Goal: Task Accomplishment & Management: Complete application form

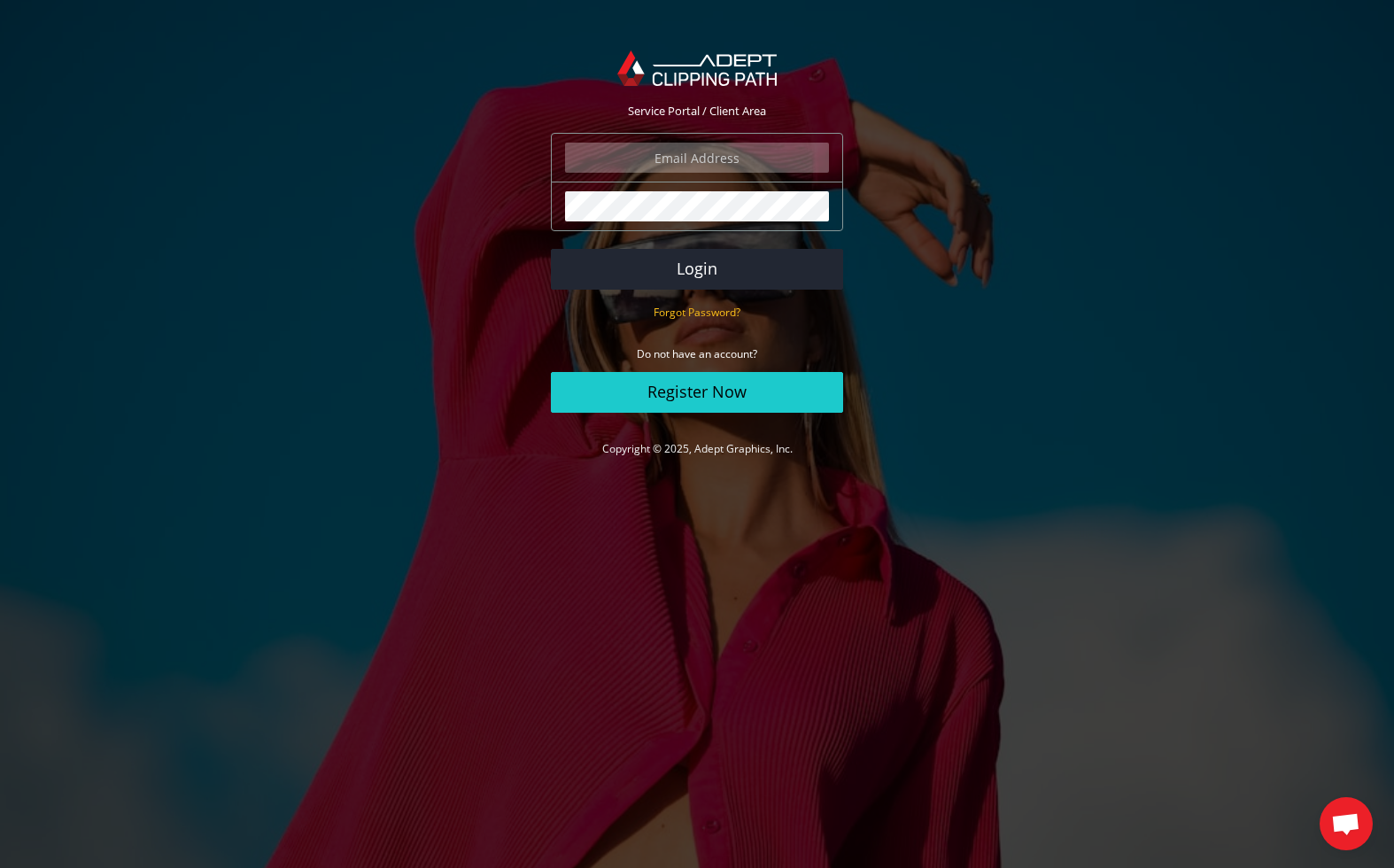
click at [815, 307] on div "Forgot Password?" at bounding box center [697, 312] width 292 height 18
click at [707, 280] on button "Login" at bounding box center [697, 269] width 292 height 41
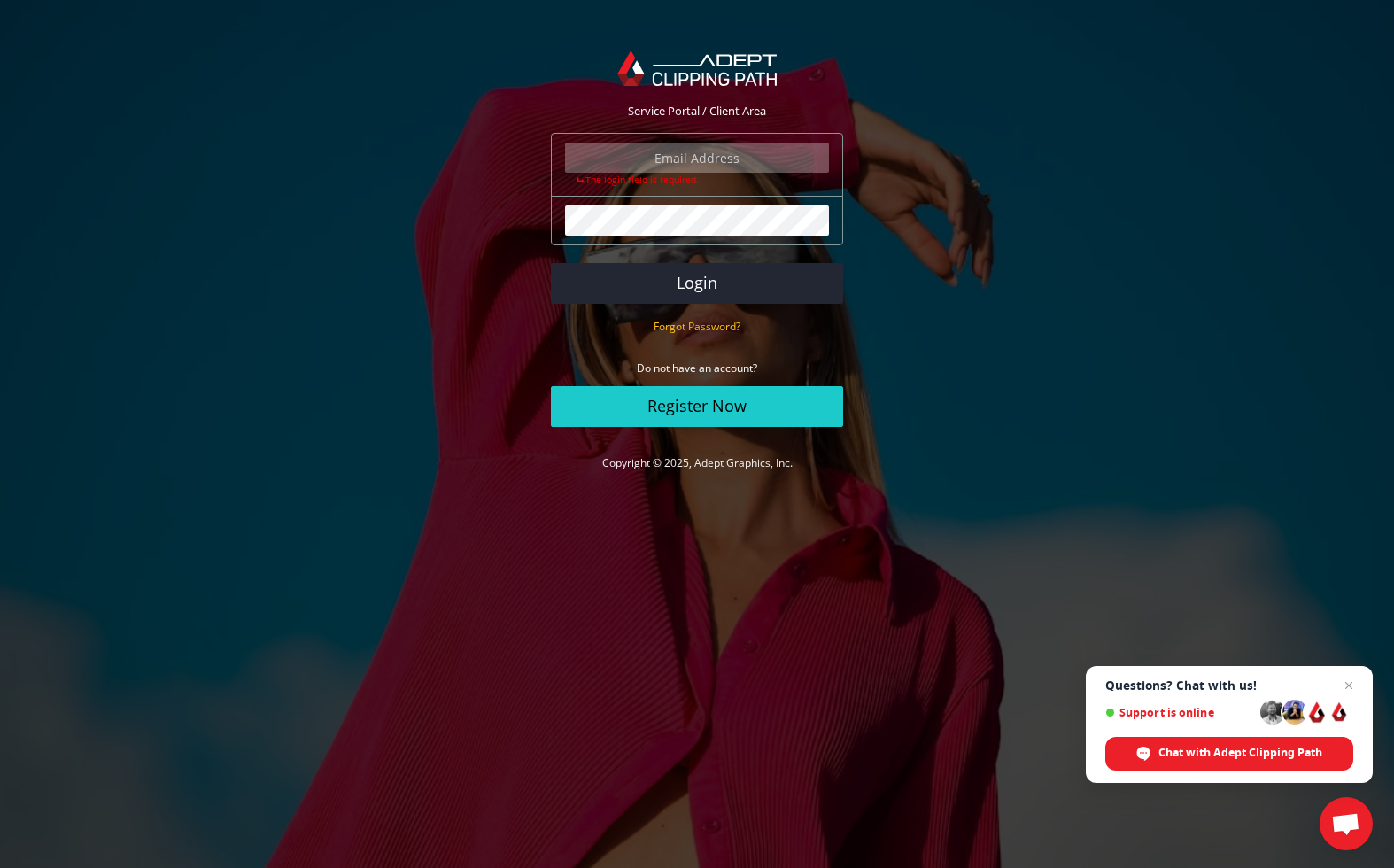
type input "rick@starkphoto.com"
click at [700, 285] on button "Login" at bounding box center [697, 283] width 292 height 41
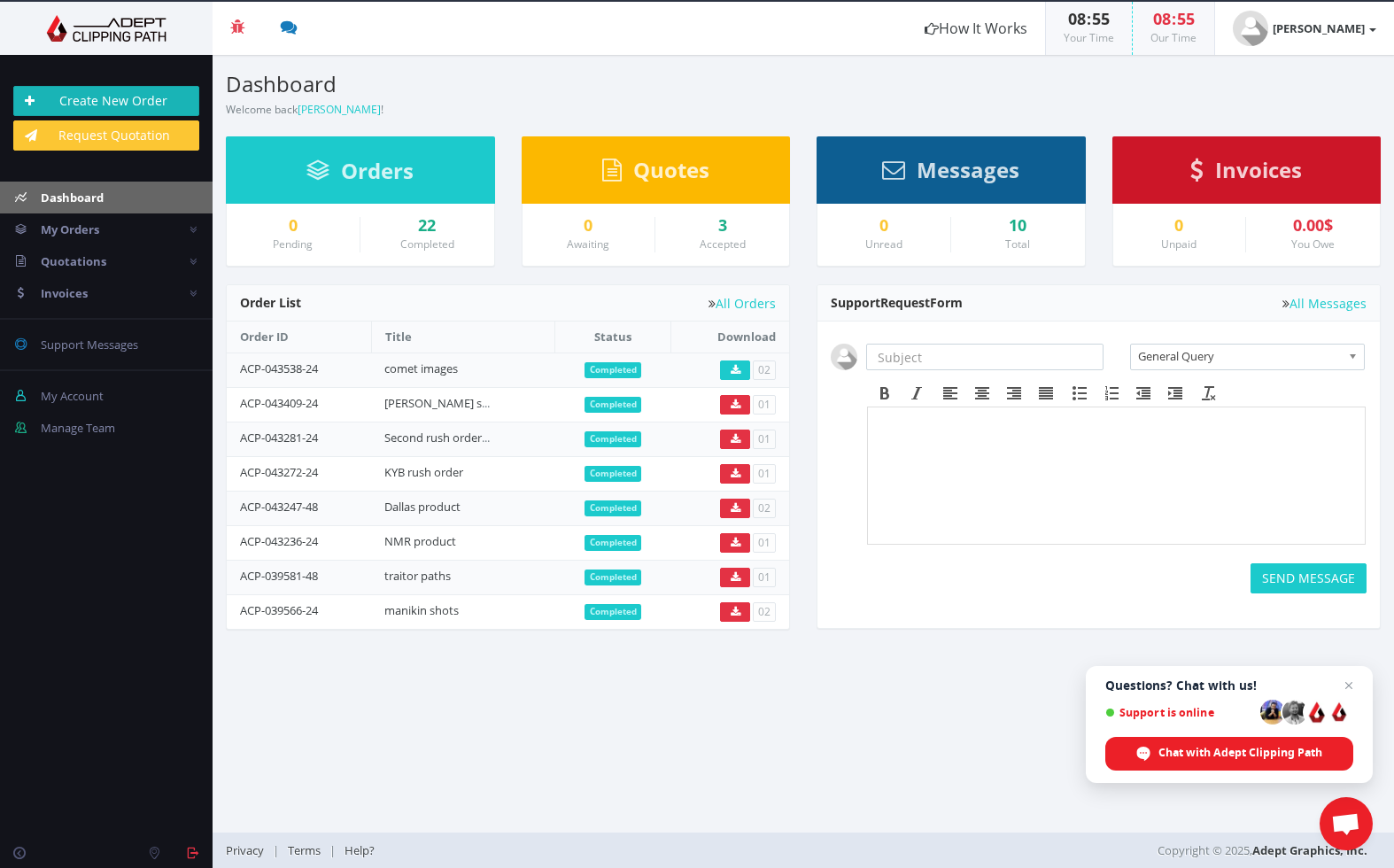
click at [118, 104] on link "Create New Order" at bounding box center [106, 101] width 186 height 30
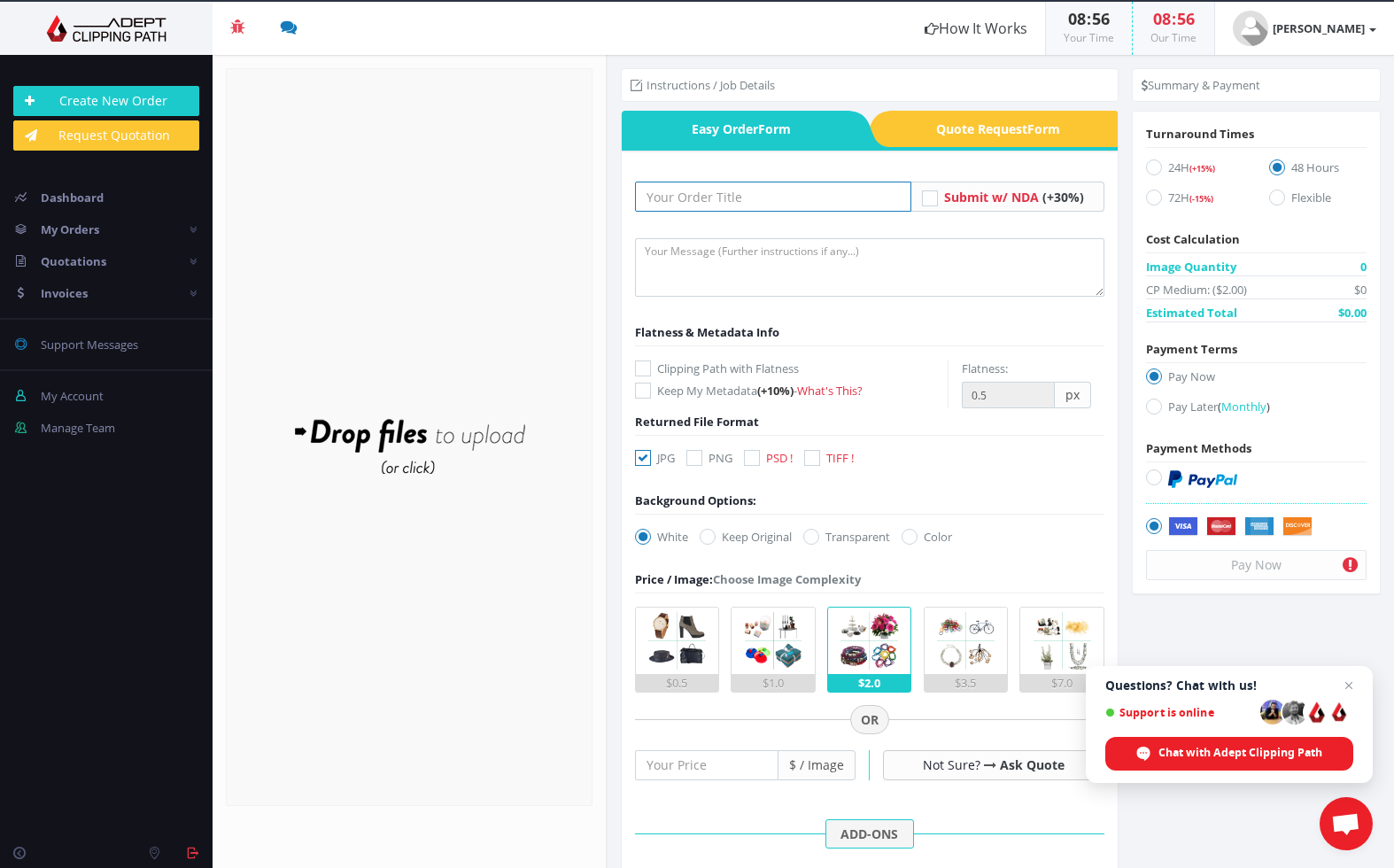
click at [758, 200] on input "text" at bounding box center [772, 196] width 276 height 30
type input "RORO product"
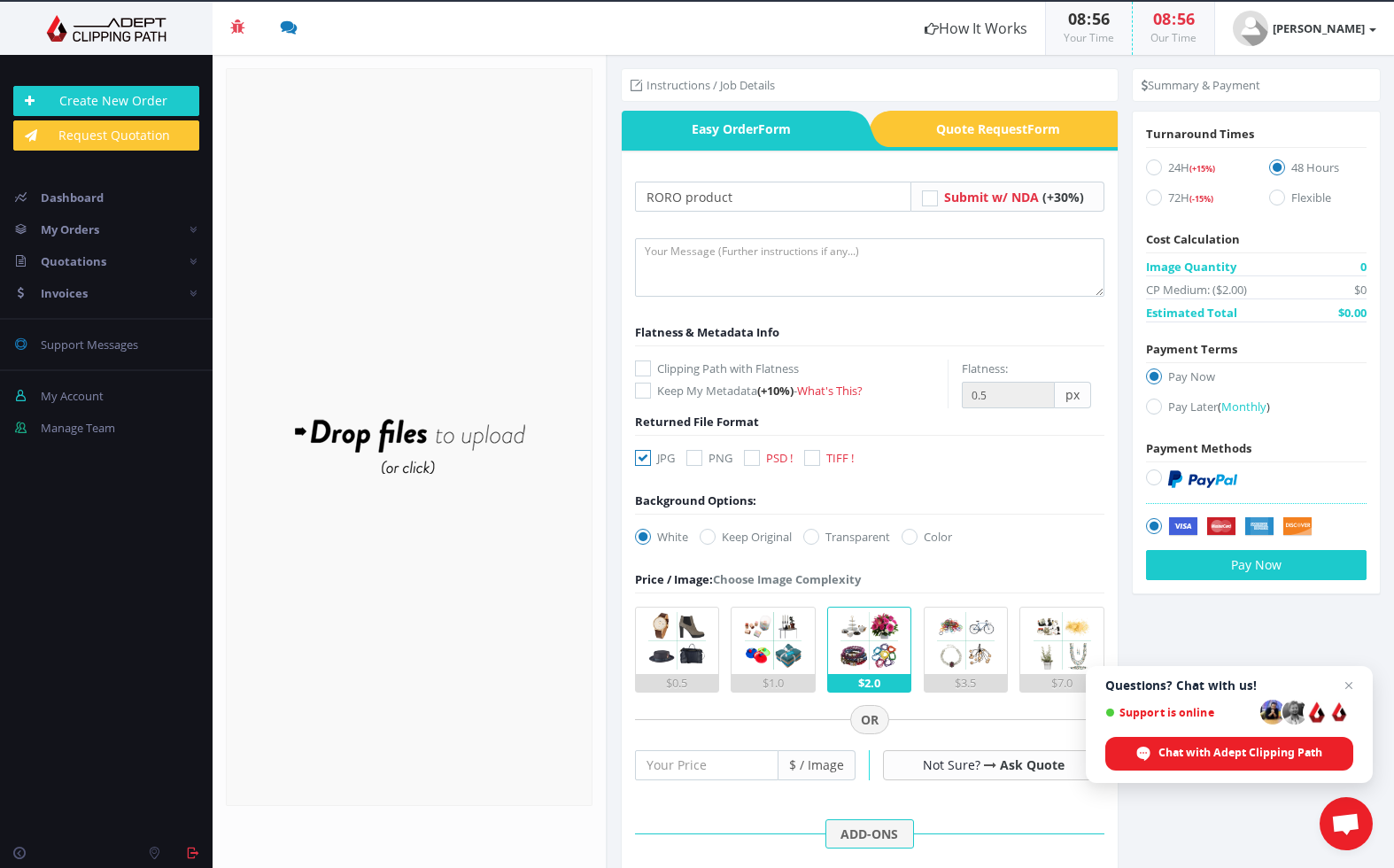
click at [847, 339] on div "Flatness & Metadata Info" at bounding box center [869, 333] width 469 height 18
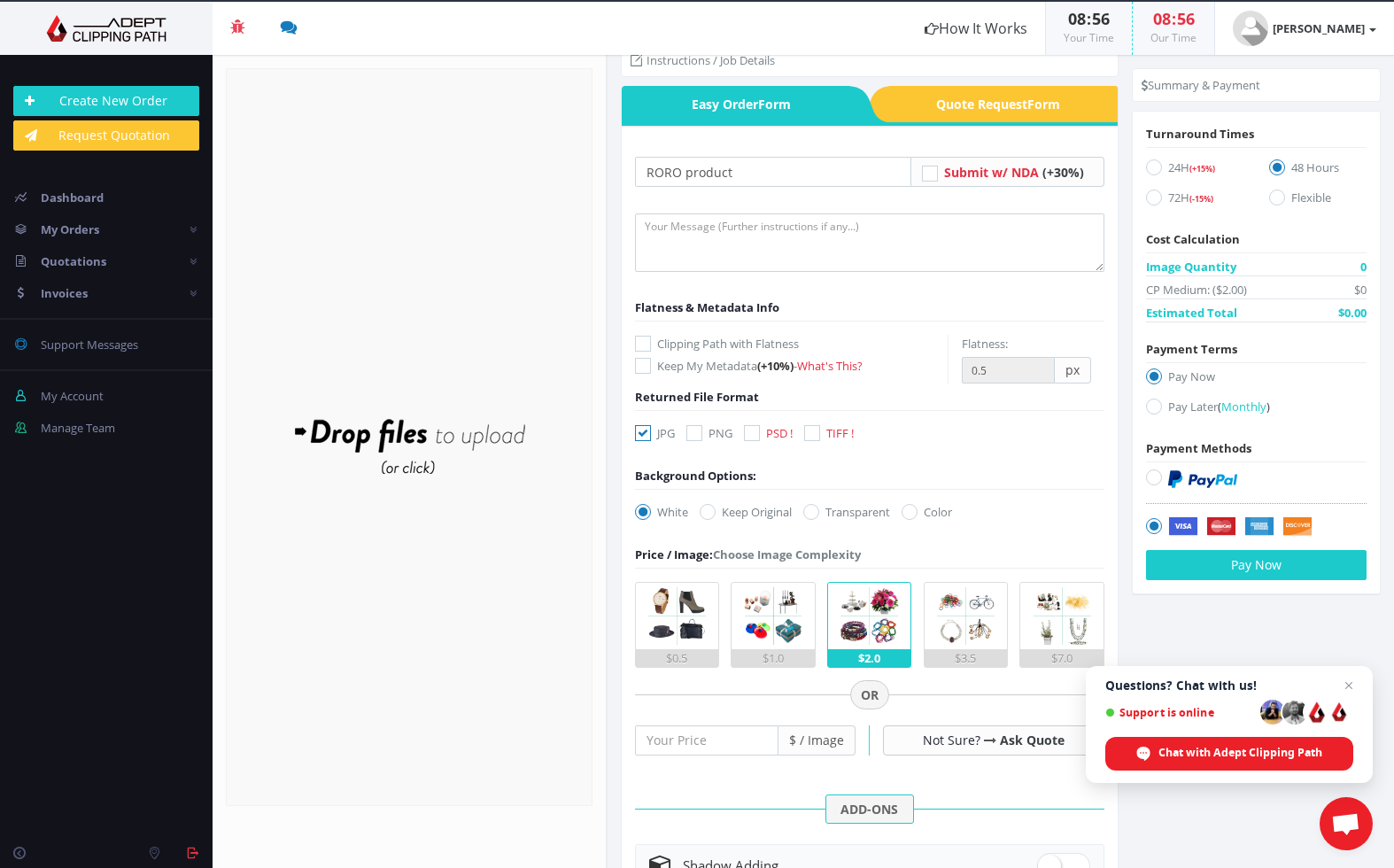
scroll to position [21, 0]
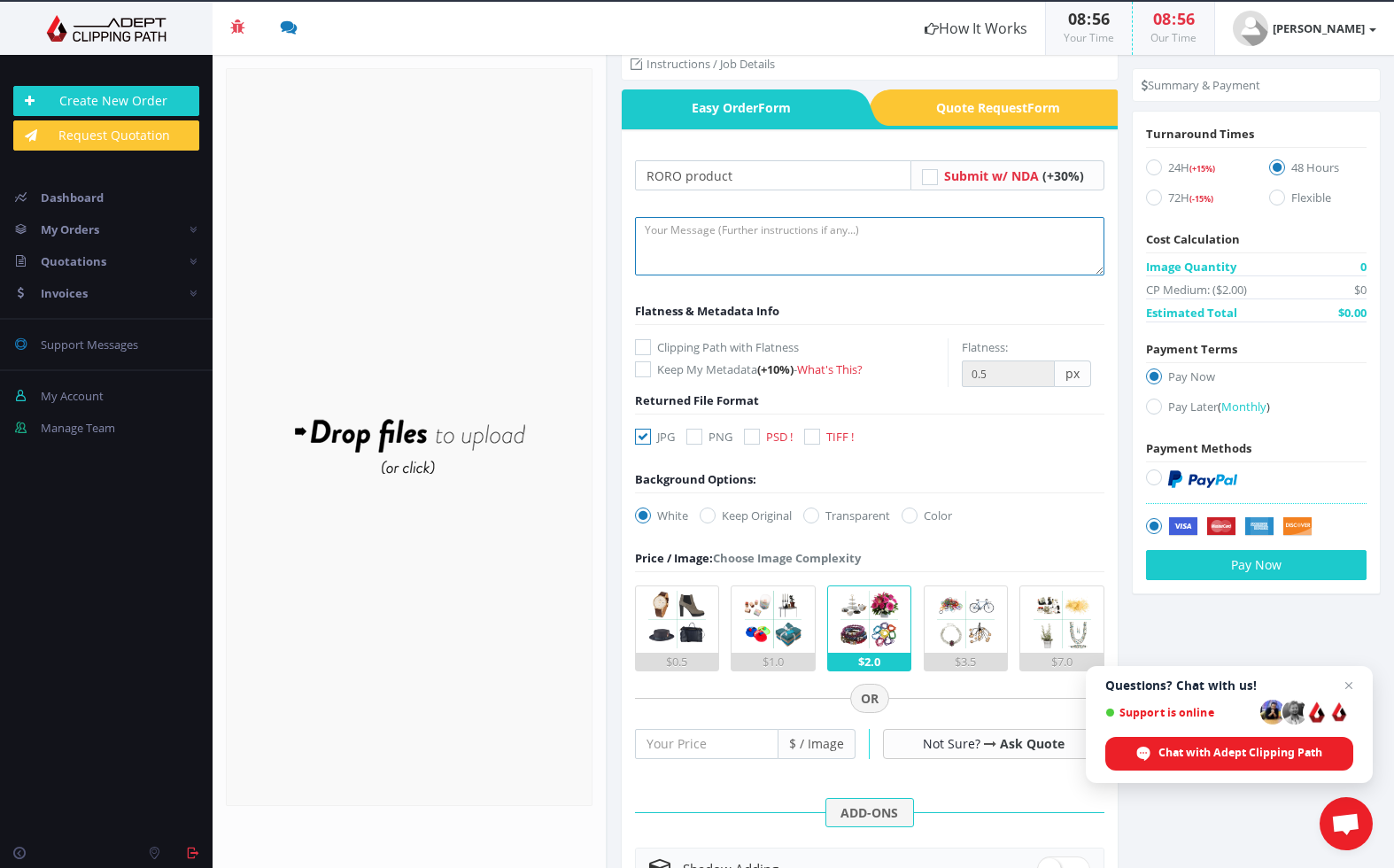
click at [684, 235] on textarea at bounding box center [869, 246] width 469 height 59
click at [760, 232] on textarea "please make paths only do not delete background. Would be great if I could get …" at bounding box center [869, 246] width 469 height 59
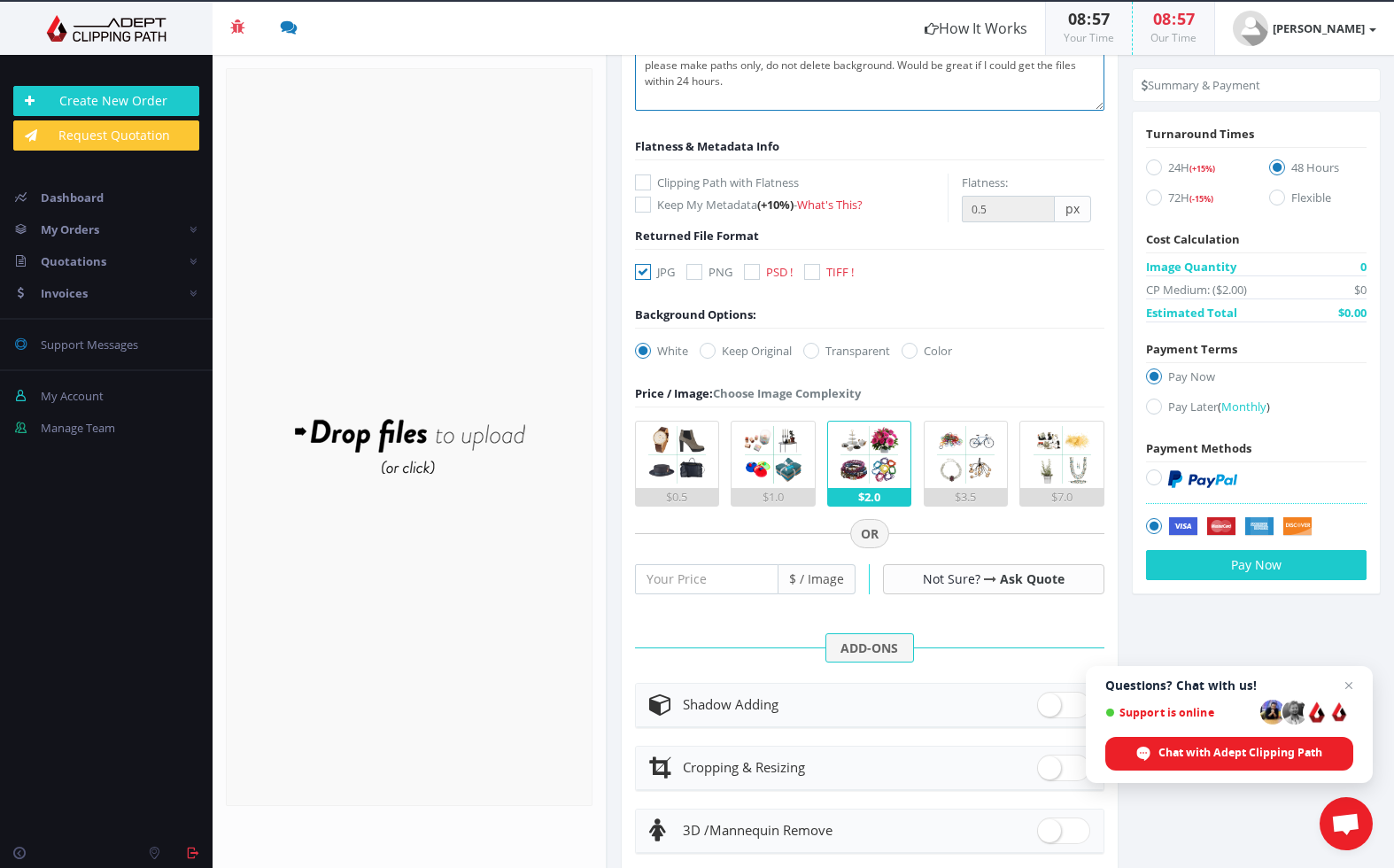
scroll to position [187, 0]
type textarea "please make paths only, do not delete background. Would be great if I could get…"
click at [815, 271] on icon at bounding box center [812, 270] width 16 height 16
click at [815, 271] on input "TIFF !" at bounding box center [815, 271] width 12 height 12
checkbox input "true"
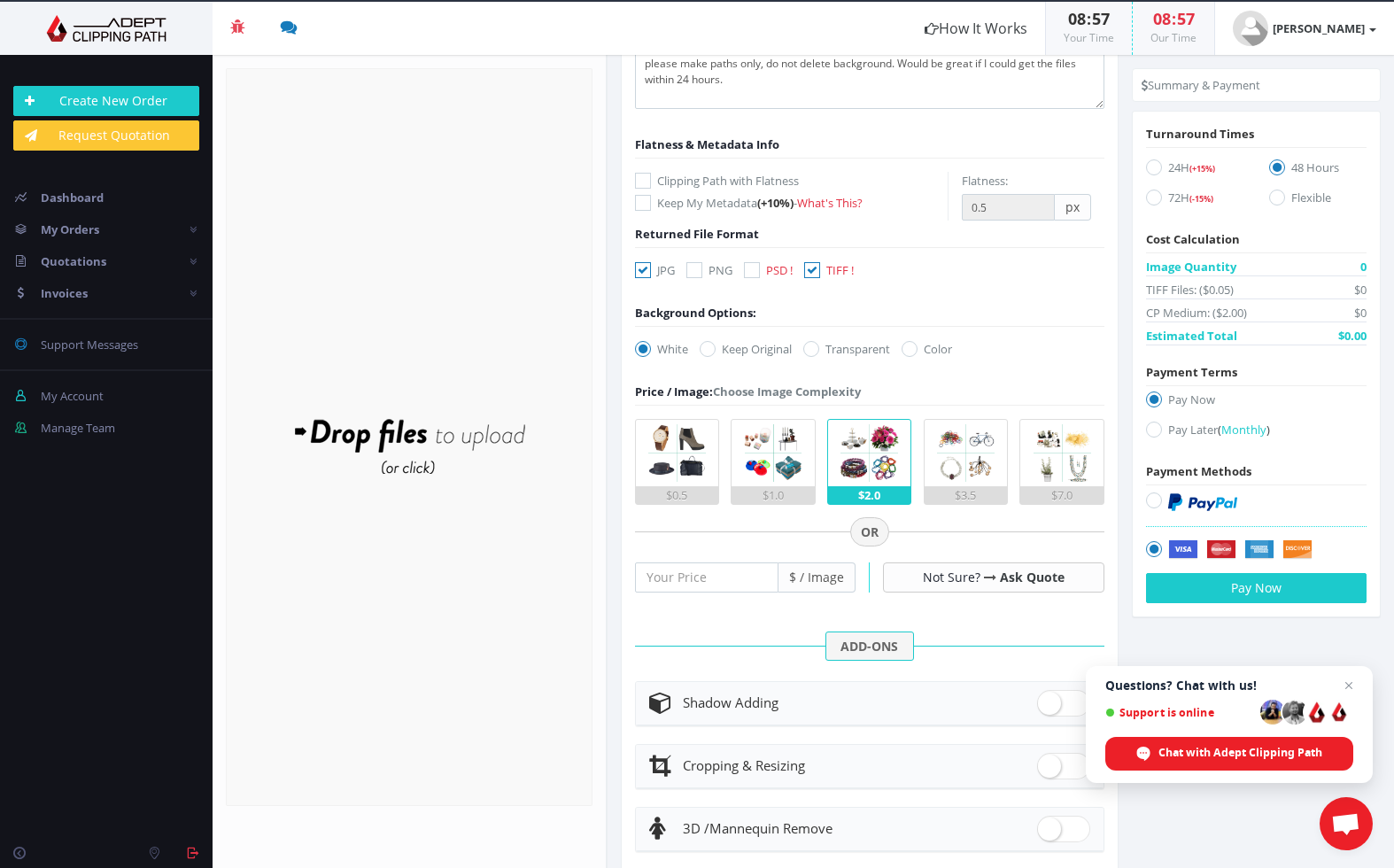
click at [716, 356] on label "Keep Original" at bounding box center [745, 349] width 92 height 18
click at [715, 356] on input "Keep Original" at bounding box center [710, 350] width 12 height 12
radio input "true"
click at [1152, 169] on icon at bounding box center [1155, 167] width 16 height 16
click at [1152, 169] on input "24H (+15%)" at bounding box center [1157, 168] width 12 height 12
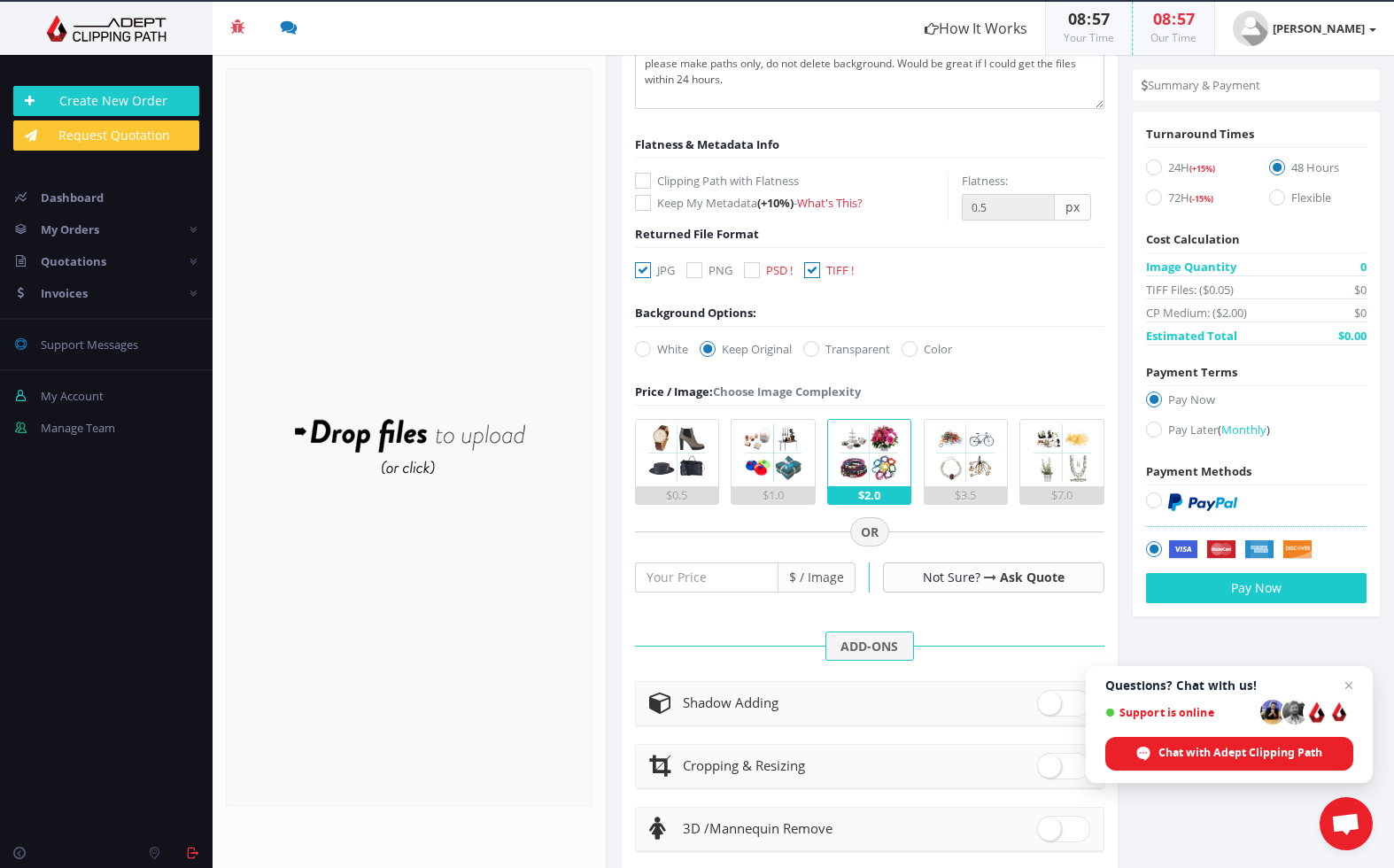
radio input "true"
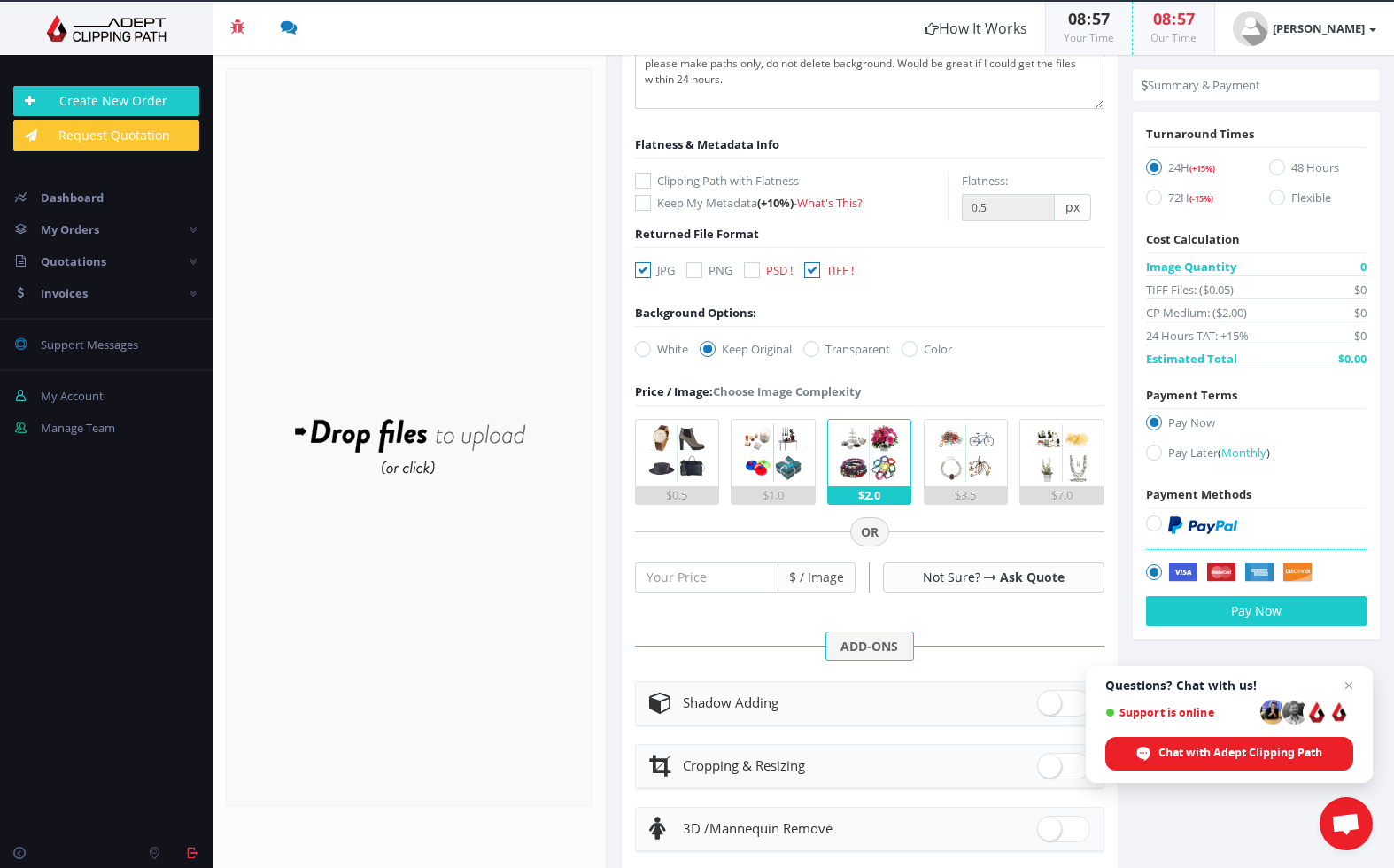
click at [1359, 278] on div "Image Quantity 0 TIFF Files: ($0.05) $0 CP Medium: ($2.00) $0 24 Hours TAT: +15…" at bounding box center [1256, 313] width 220 height 111
click at [1350, 268] on div "Image Quantity 0" at bounding box center [1256, 267] width 220 height 19
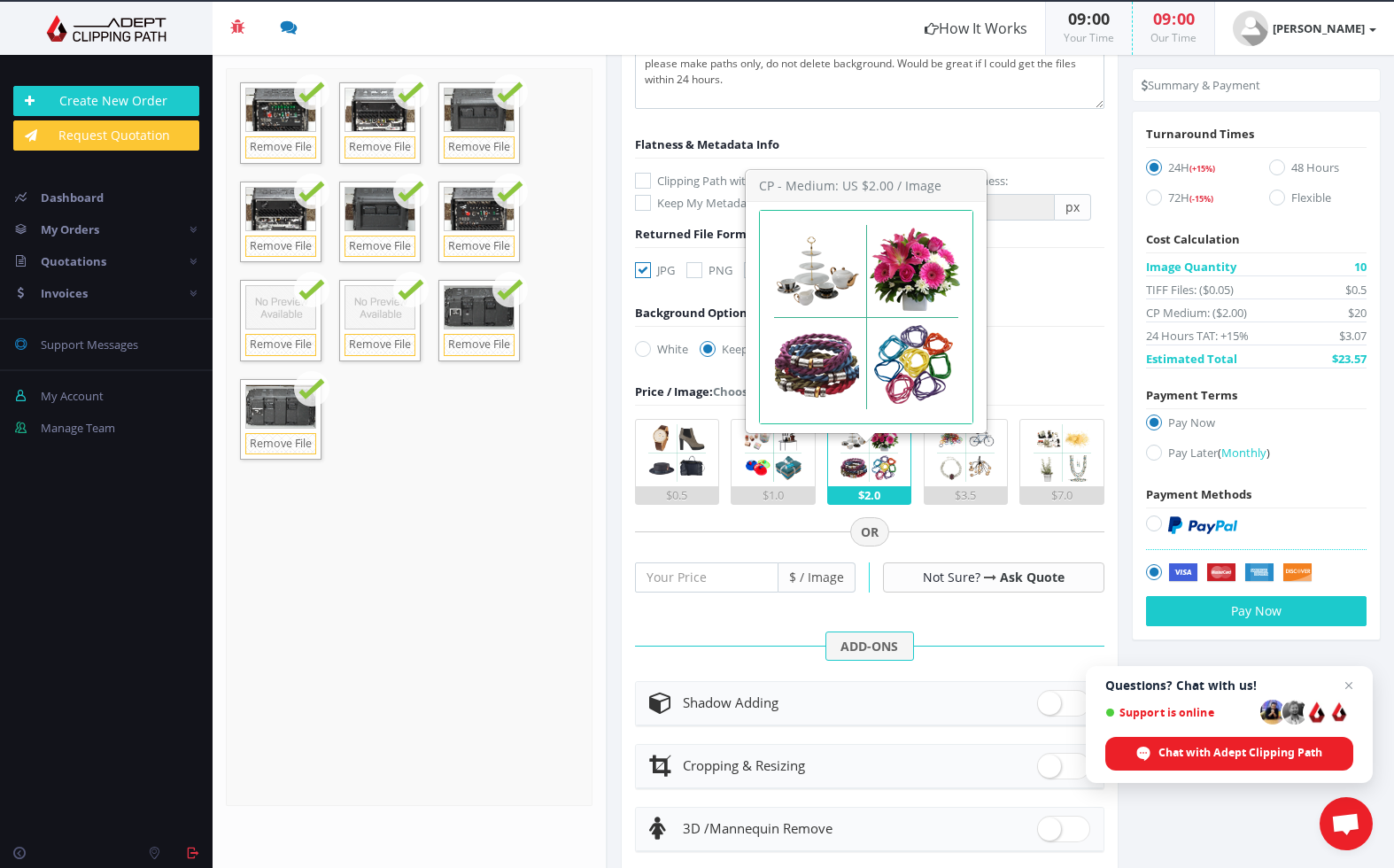
click at [855, 448] on img at bounding box center [869, 452] width 67 height 67
click at [0, 0] on input "$2.0" at bounding box center [0, 0] width 0 height 0
click at [890, 457] on img at bounding box center [869, 452] width 67 height 67
click at [0, 0] on input "$2.0" at bounding box center [0, 0] width 0 height 0
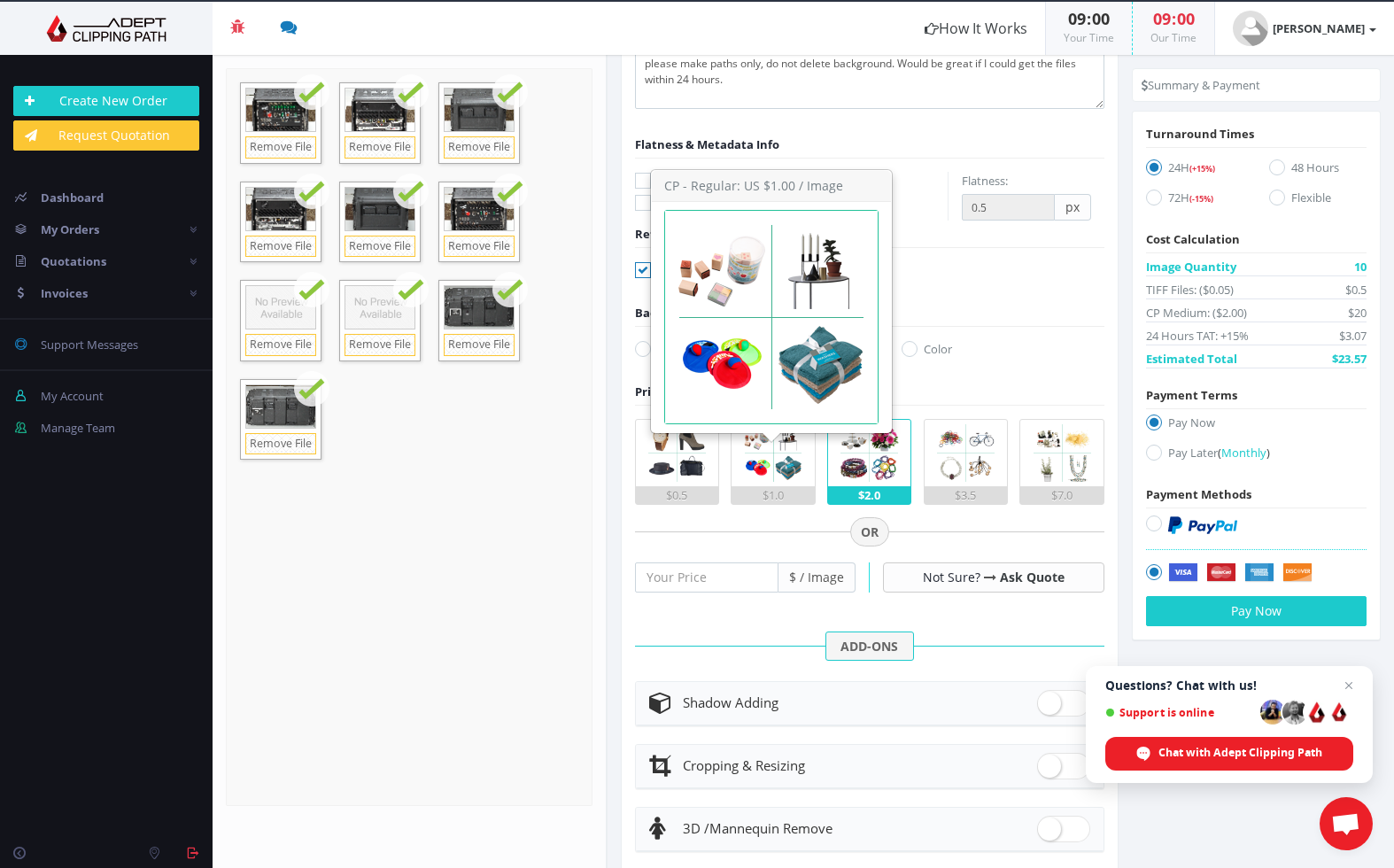
click at [792, 454] on img at bounding box center [773, 452] width 67 height 67
click at [0, 0] on input "$1.0" at bounding box center [0, 0] width 0 height 0
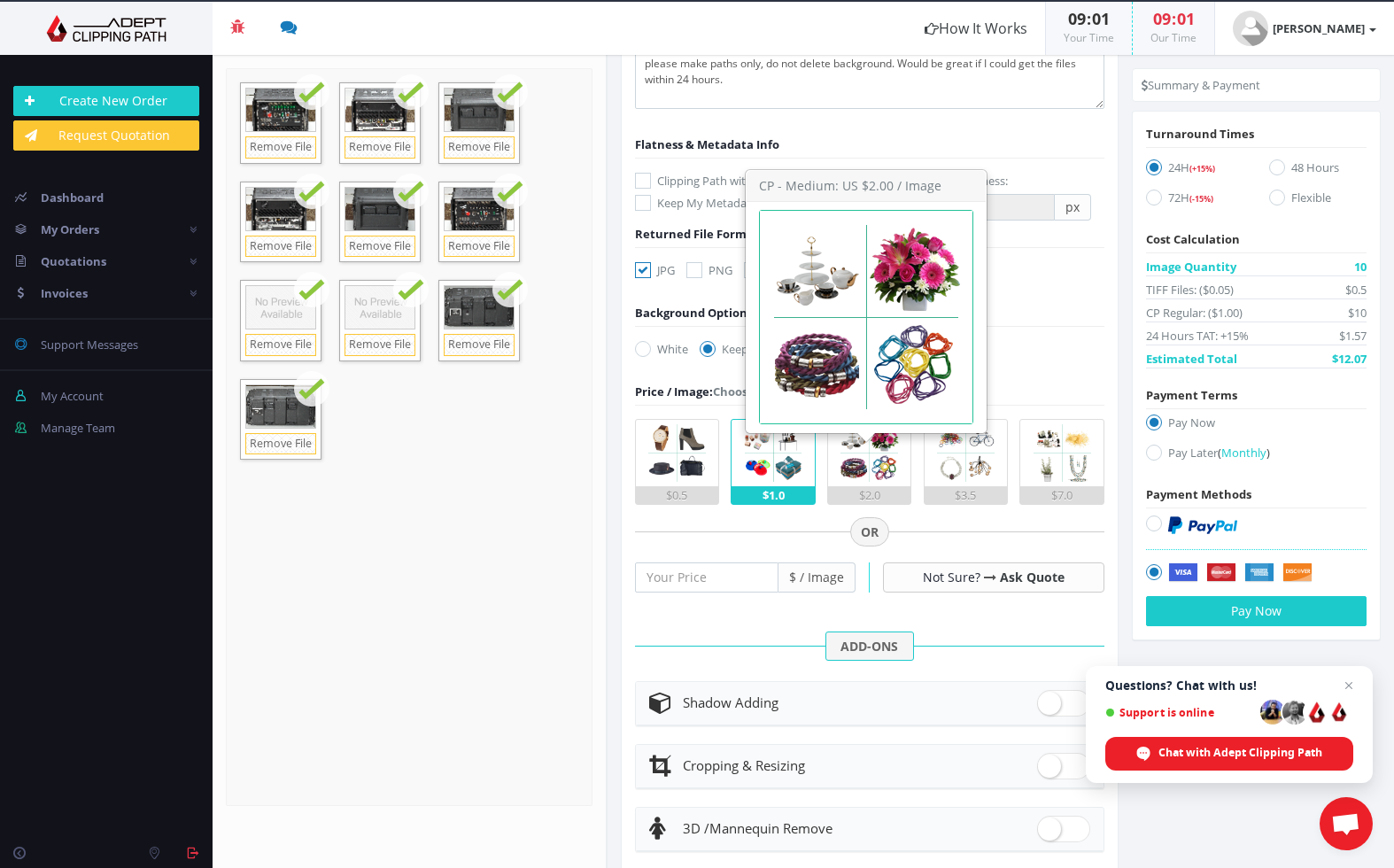
click at [868, 454] on img at bounding box center [869, 452] width 67 height 67
click at [0, 0] on input "$2.0" at bounding box center [0, 0] width 0 height 0
click at [865, 470] on img at bounding box center [869, 452] width 67 height 67
click at [0, 0] on input "$2.0" at bounding box center [0, 0] width 0 height 0
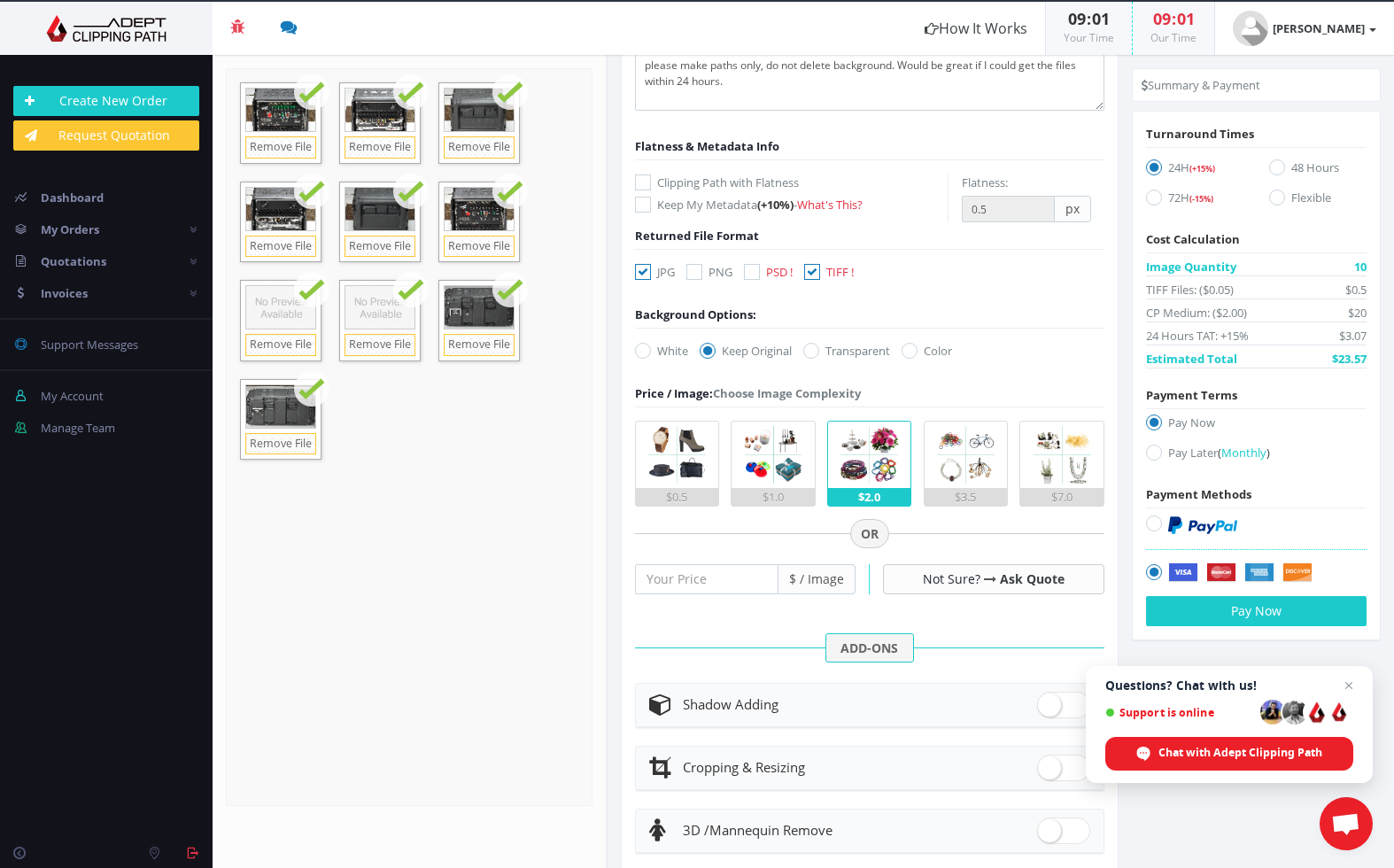
scroll to position [184, 0]
click at [1147, 455] on icon at bounding box center [1155, 452] width 16 height 16
click at [1151, 455] on input "Pay Later ( Monthly )" at bounding box center [1157, 453] width 12 height 12
radio input "true"
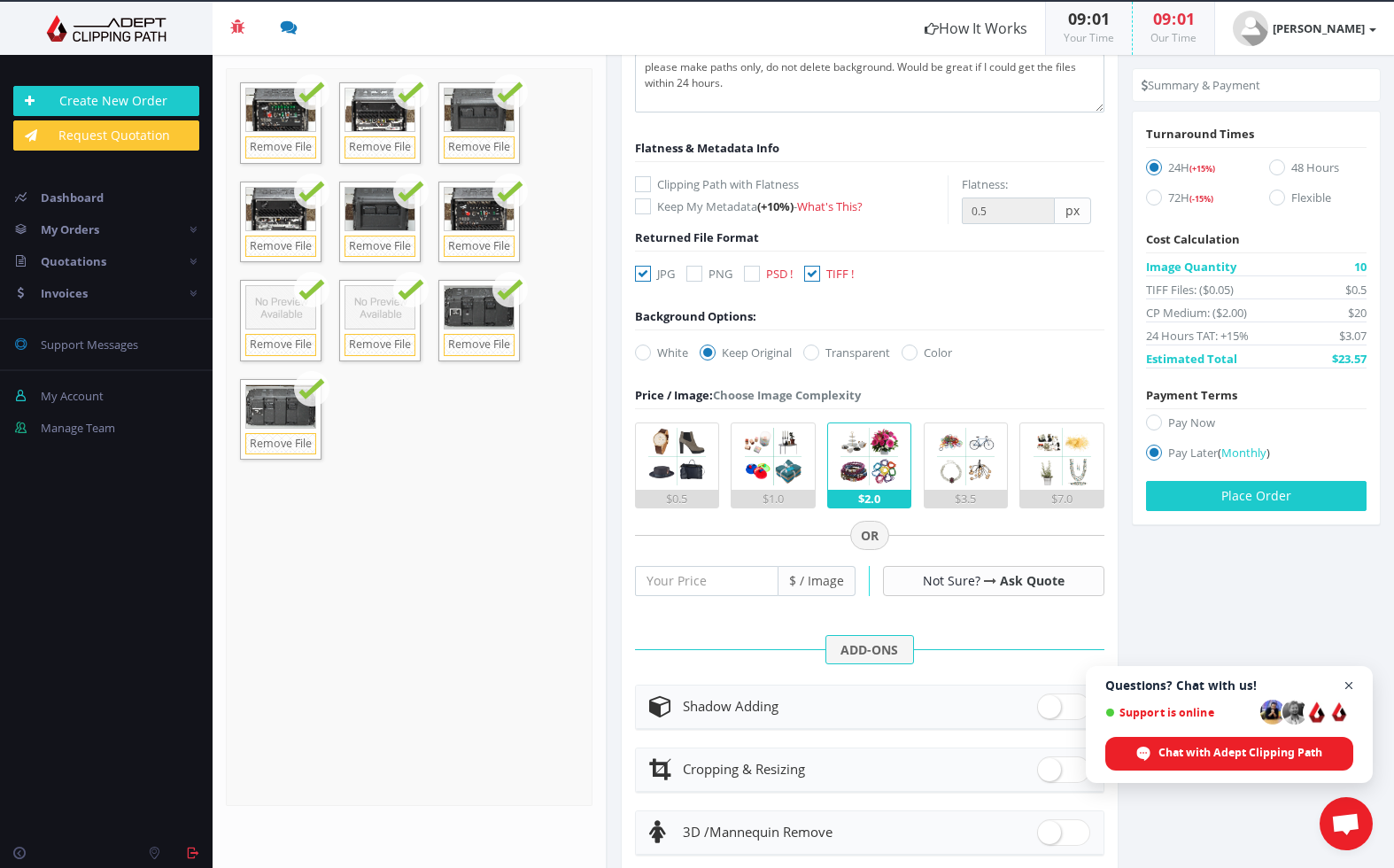
click at [1352, 684] on span "Close chat" at bounding box center [1349, 687] width 22 height 22
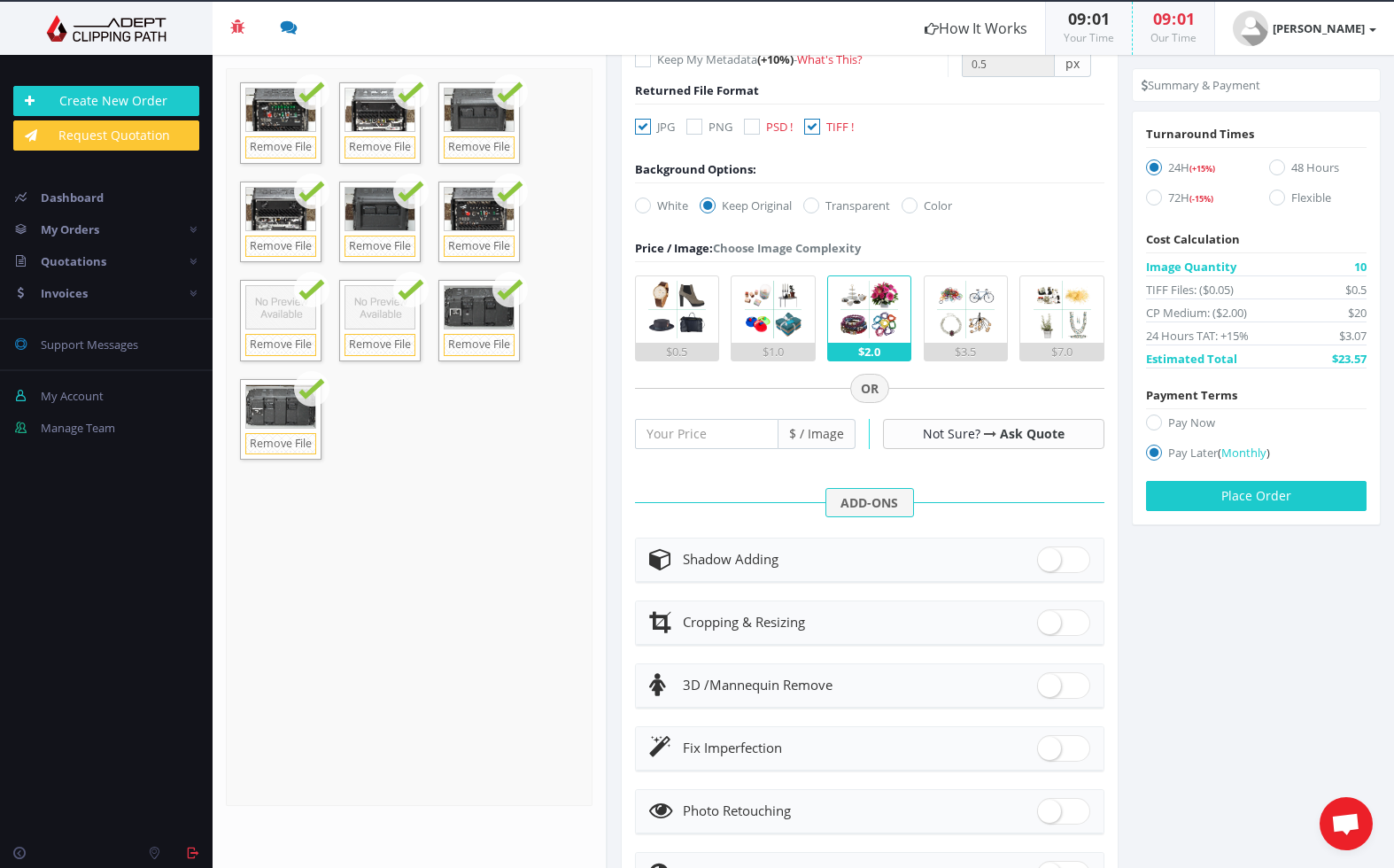
scroll to position [324, 0]
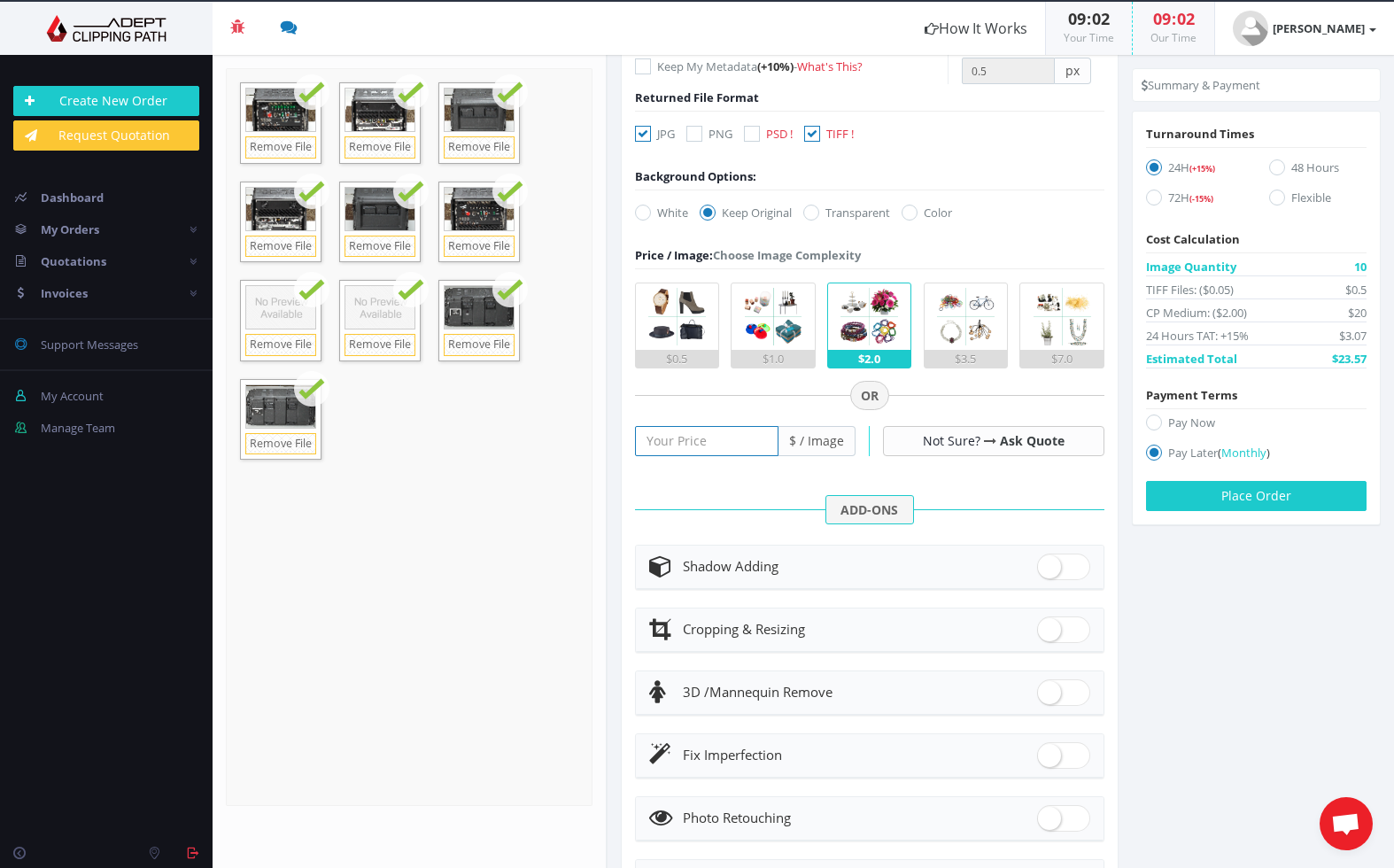
click at [728, 438] on input "number" at bounding box center [706, 441] width 143 height 30
type input "1.50"
click at [1003, 483] on div at bounding box center [869, 451] width 469 height 79
click at [301, 325] on div at bounding box center [281, 306] width 80 height 50
click at [382, 309] on div at bounding box center [380, 306] width 80 height 50
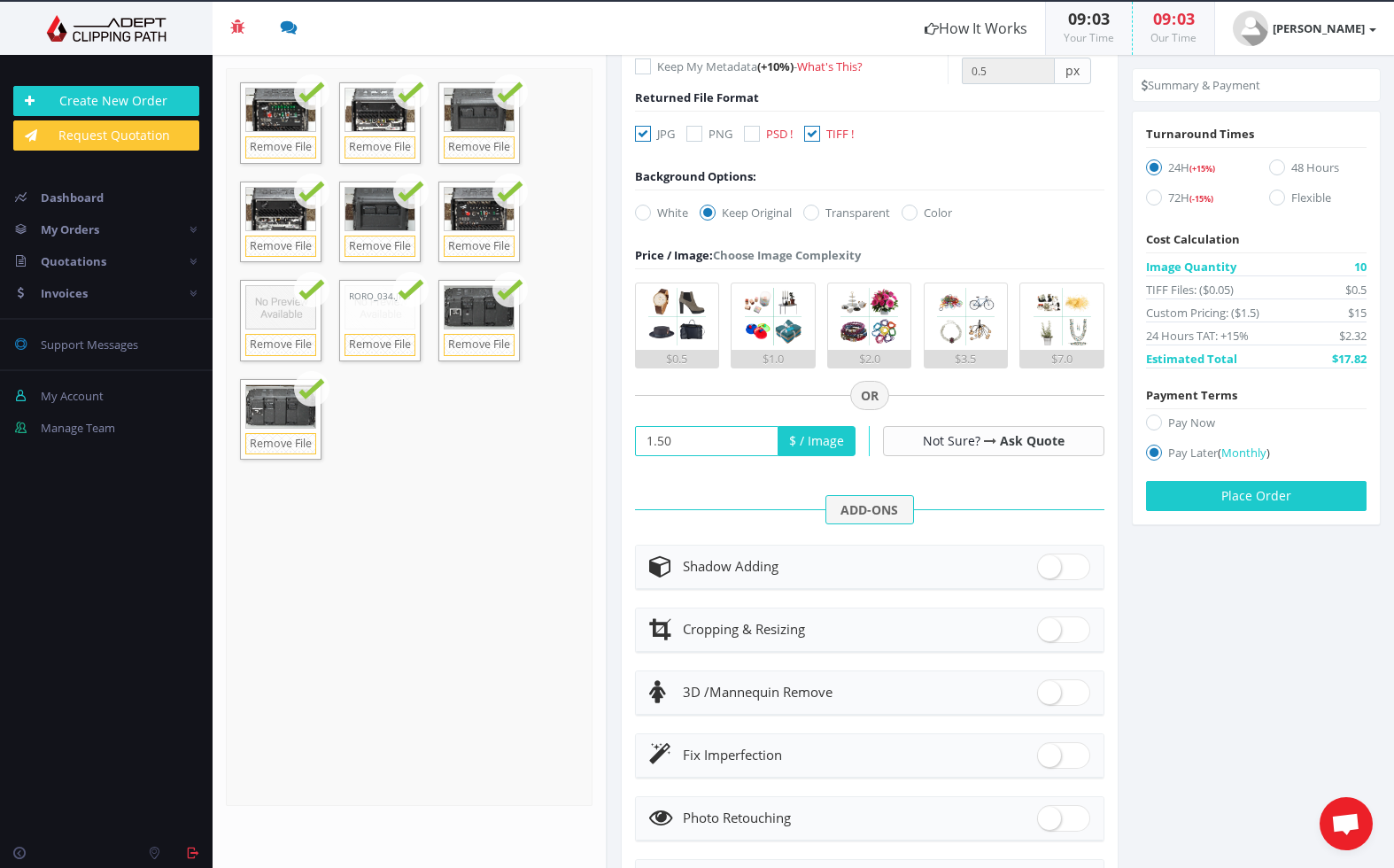
click at [388, 305] on div at bounding box center [380, 306] width 80 height 50
click at [396, 308] on div at bounding box center [380, 306] width 80 height 50
drag, startPoint x: 265, startPoint y: 116, endPoint x: 323, endPoint y: 116, distance: 58.0
click at [278, 118] on div at bounding box center [281, 109] width 80 height 50
click at [362, 119] on div at bounding box center [380, 109] width 80 height 50
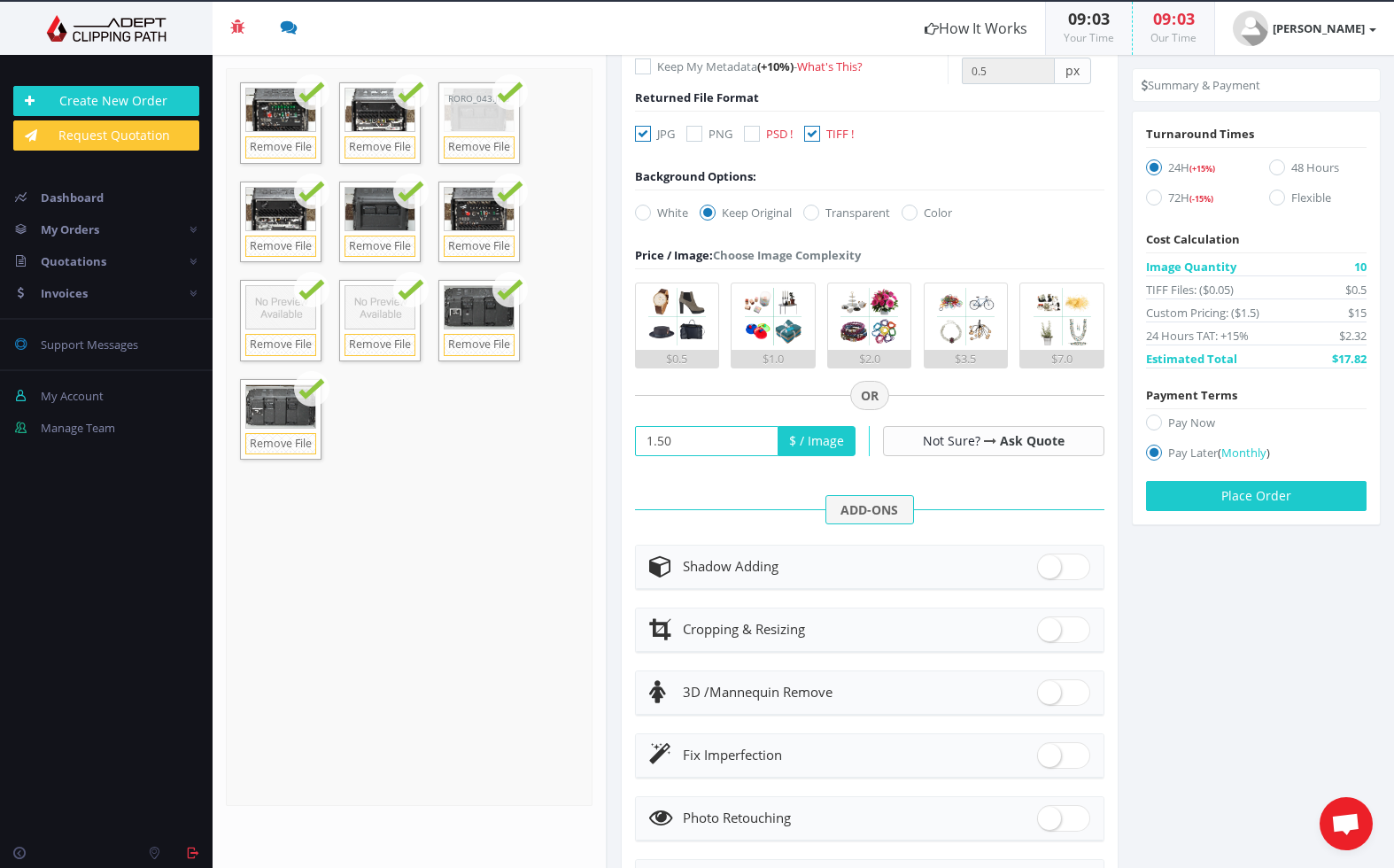
drag, startPoint x: 513, startPoint y: 121, endPoint x: 505, endPoint y: 126, distance: 9.4
click at [514, 122] on div at bounding box center [479, 109] width 80 height 50
drag, startPoint x: 483, startPoint y: 234, endPoint x: 459, endPoint y: 232, distance: 24.1
click at [487, 233] on div "6.5 MB RORO_119.JPG Check Error Remove File" at bounding box center [479, 222] width 82 height 82
click at [396, 218] on div at bounding box center [380, 207] width 80 height 50
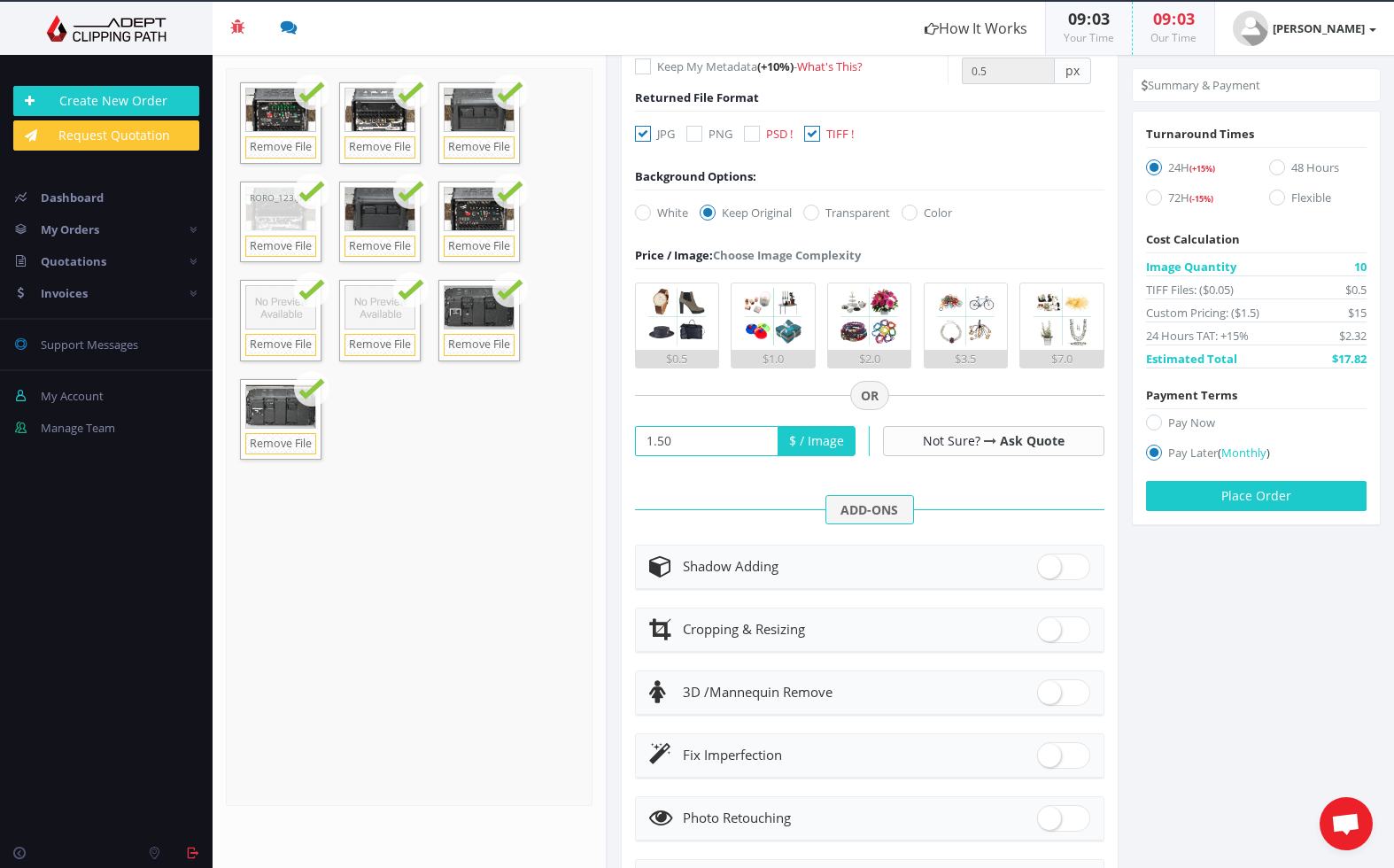
drag, startPoint x: 284, startPoint y: 218, endPoint x: 289, endPoint y: 233, distance: 15.8
click at [301, 220] on div at bounding box center [281, 207] width 80 height 50
drag, startPoint x: 293, startPoint y: 349, endPoint x: 305, endPoint y: 349, distance: 12.0
click at [304, 348] on link "Remove File" at bounding box center [280, 345] width 71 height 22
click at [387, 324] on div at bounding box center [380, 306] width 80 height 50
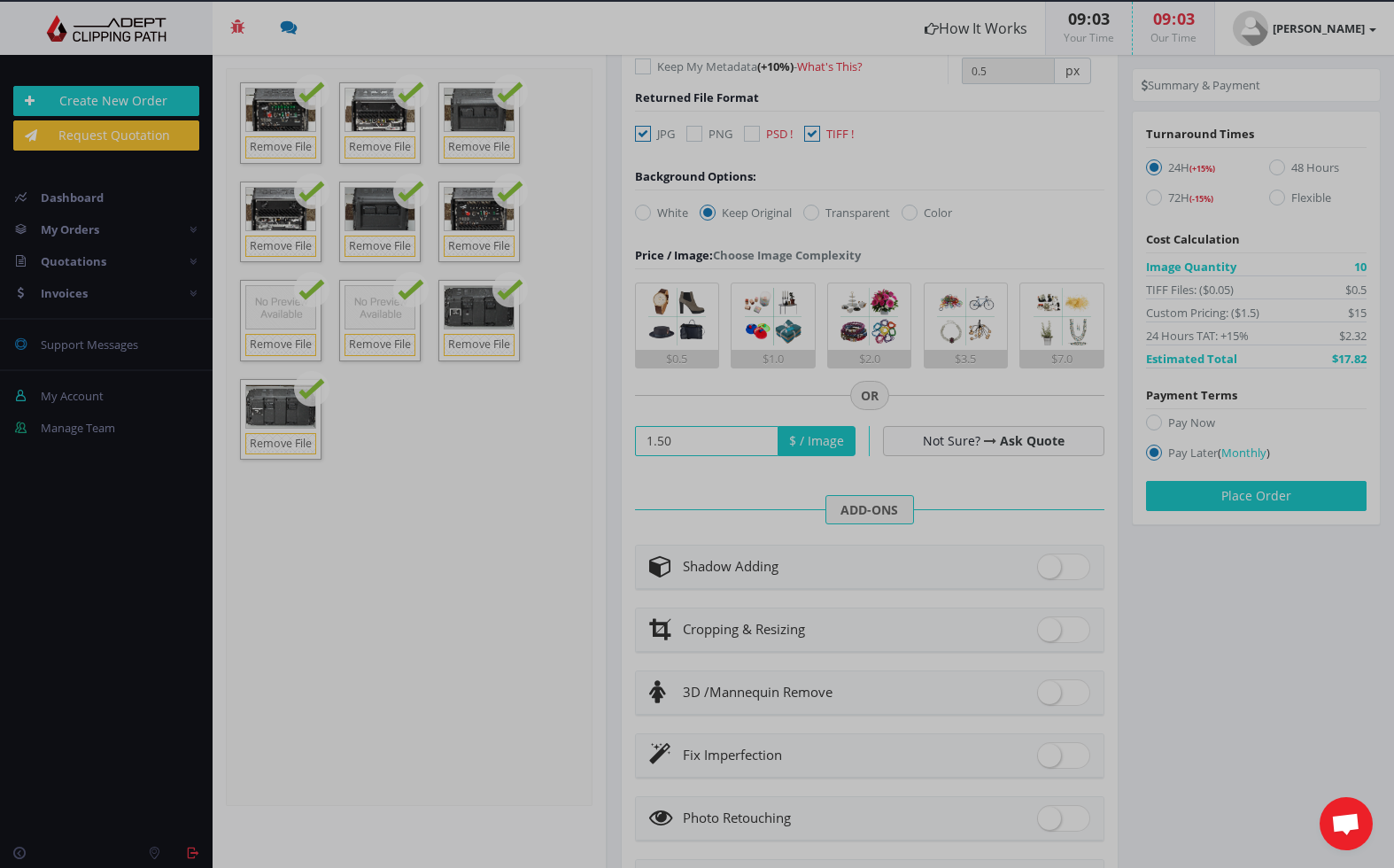
drag, startPoint x: 483, startPoint y: 337, endPoint x: 491, endPoint y: 338, distance: 8.1
click at [492, 338] on div at bounding box center [697, 434] width 1394 height 868
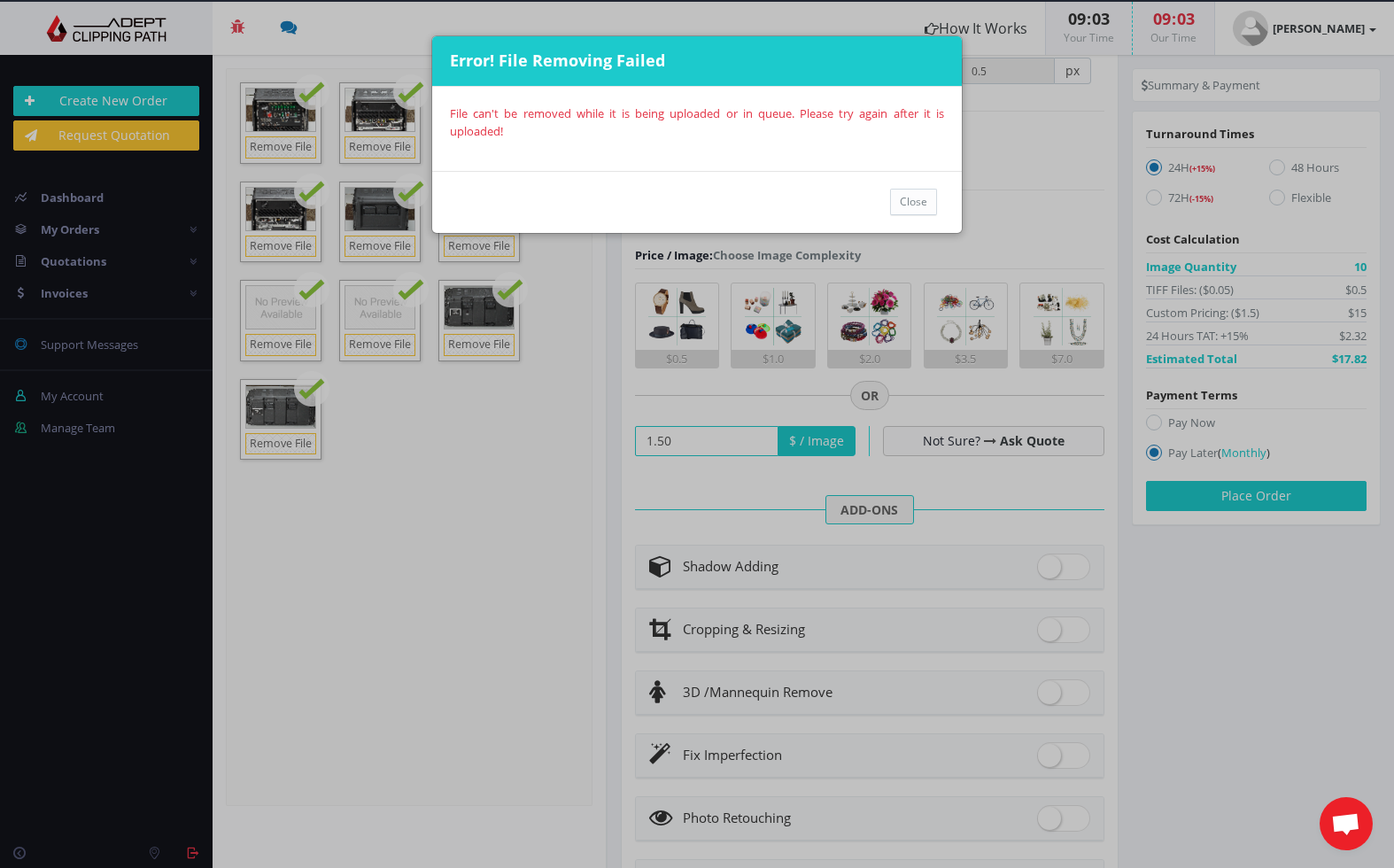
click at [265, 429] on div "Error! File Removing Failed File can't be removed while it is being uploaded or…" at bounding box center [697, 434] width 1394 height 868
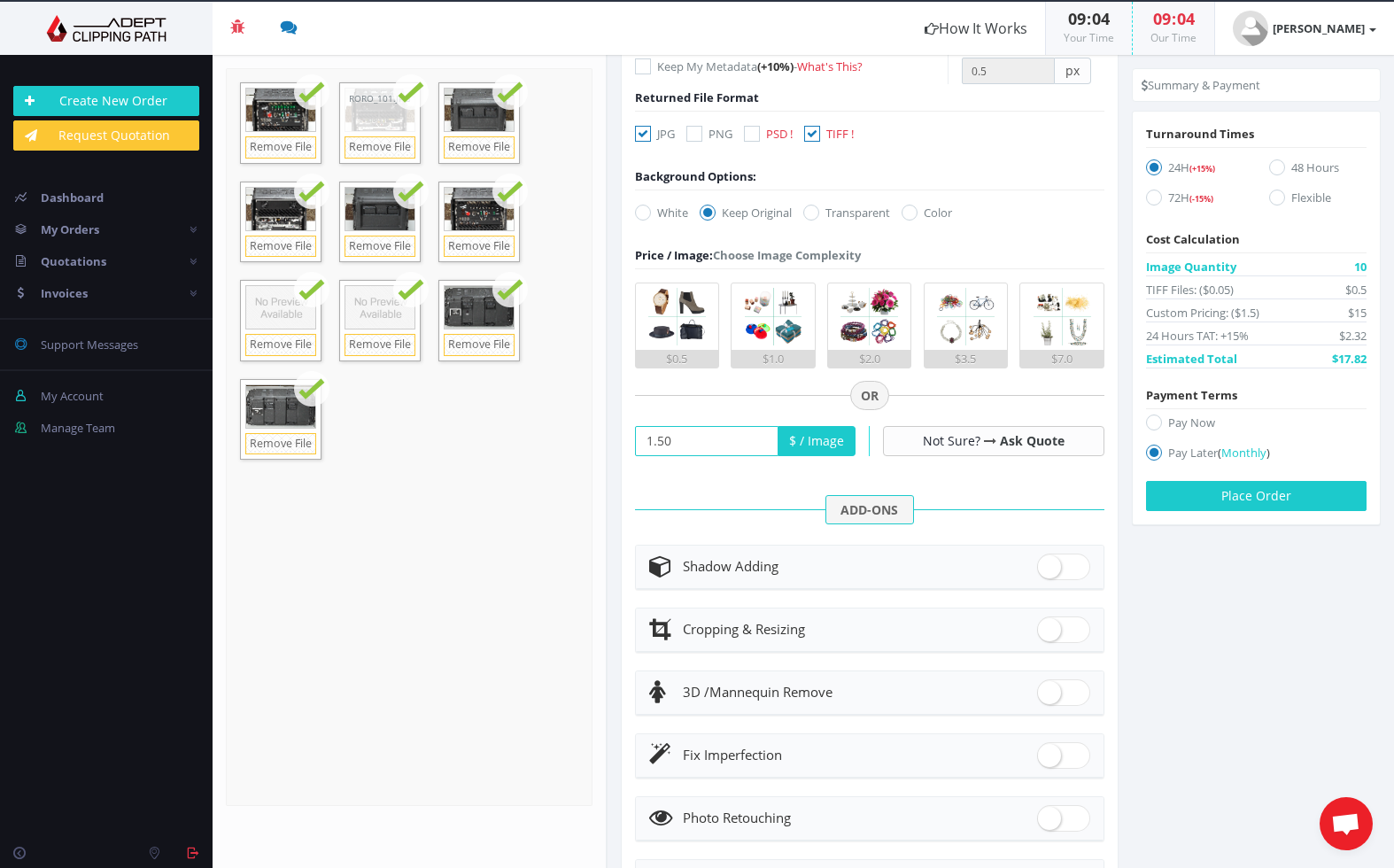
click at [413, 102] on div at bounding box center [380, 109] width 80 height 50
click at [508, 95] on div at bounding box center [479, 109] width 80 height 50
click at [495, 112] on div at bounding box center [479, 109] width 80 height 50
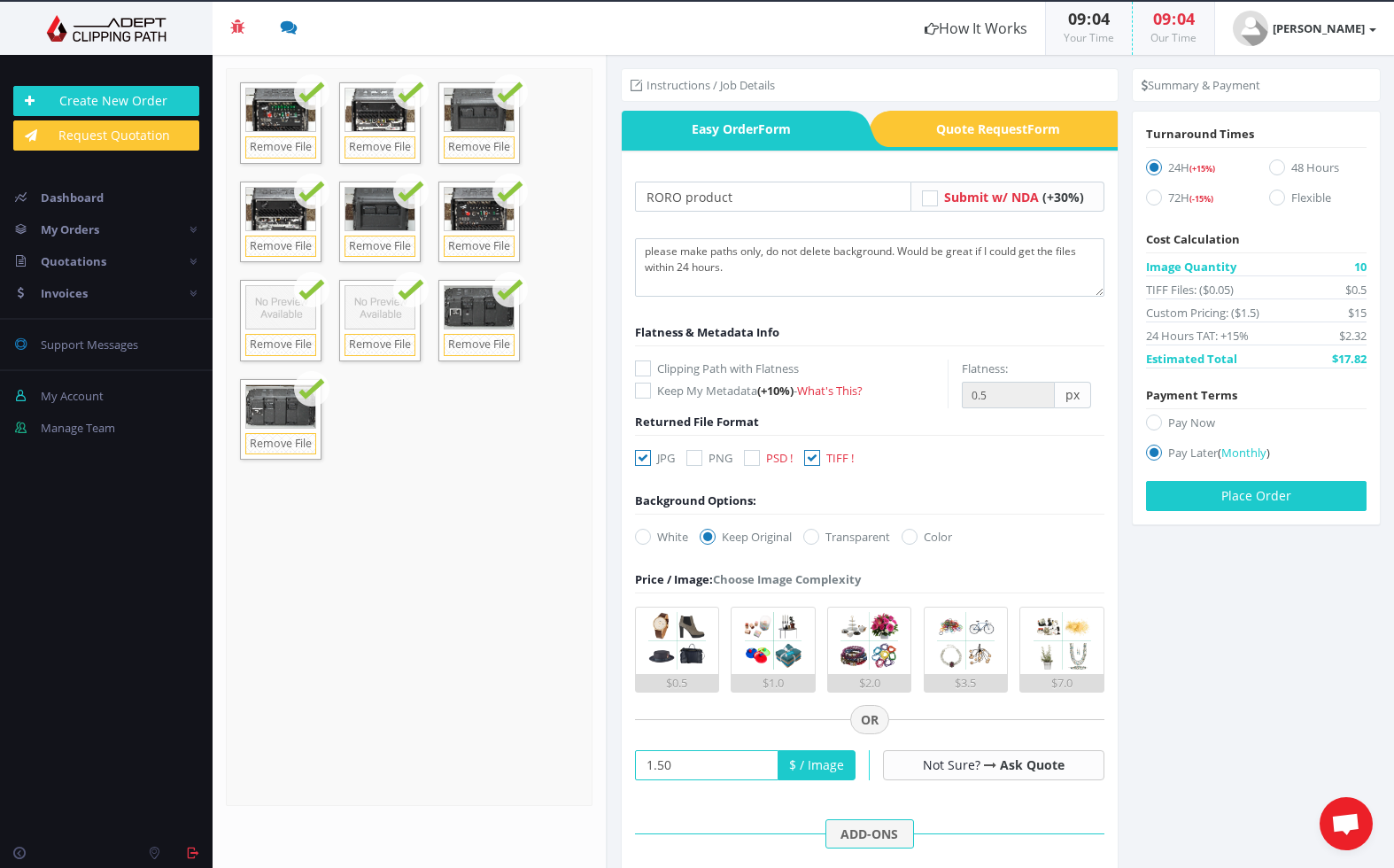
scroll to position [0, 0]
click at [638, 255] on textarea "please make paths only, do not delete background. Would be great if I could get…" at bounding box center [869, 267] width 469 height 59
drag, startPoint x: 725, startPoint y: 264, endPoint x: 989, endPoint y: 276, distance: 264.3
click at [989, 276] on textarea "please make paths only, do not delete background. Would be great if I could get…" at bounding box center [869, 267] width 469 height 59
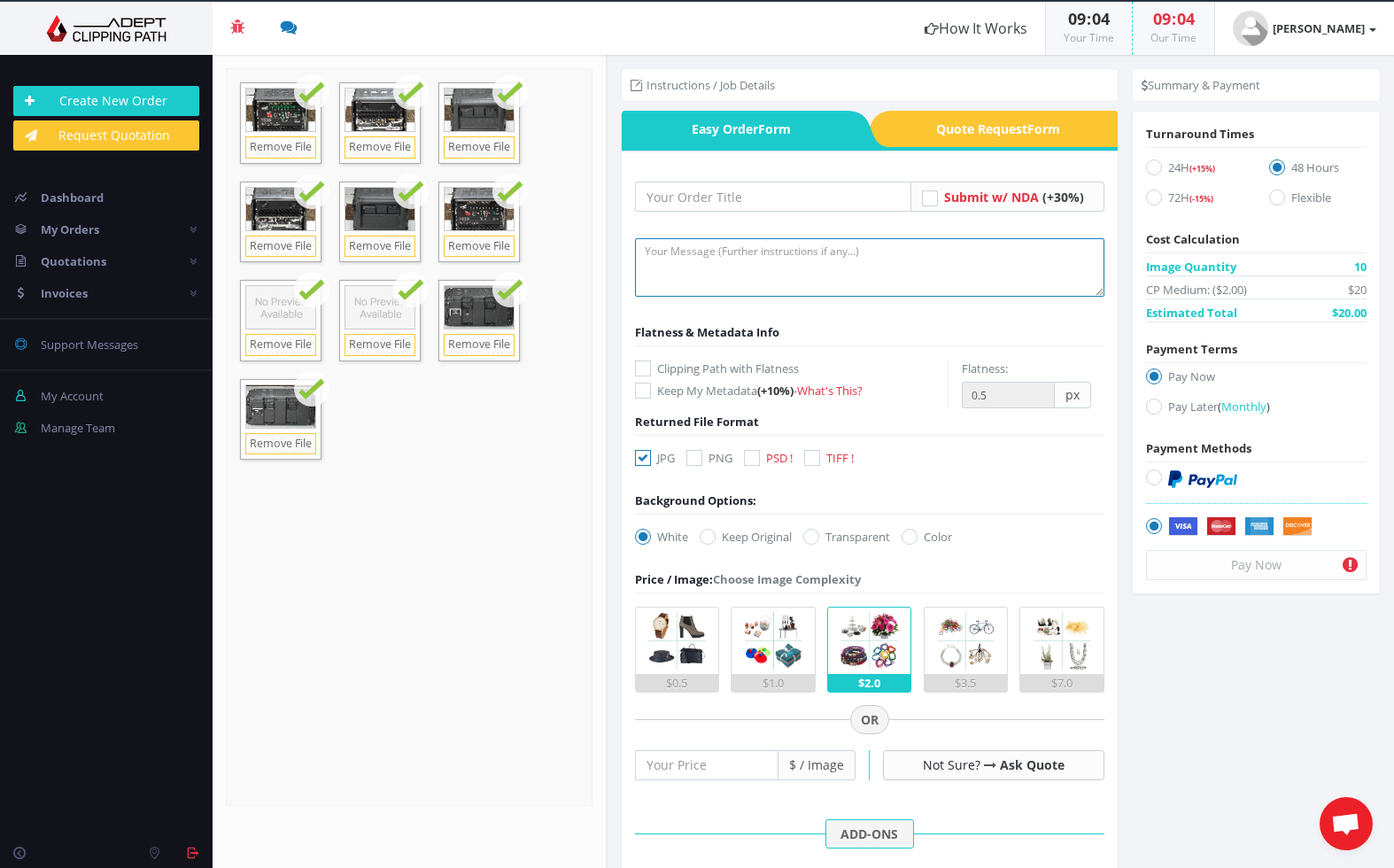
click at [715, 246] on textarea at bounding box center [869, 267] width 469 height 59
paste textarea "please make paths only, do not delete background. Would be great if I could get…"
type textarea "please make paths only, do not delete background. Would be great if I could get…"
click at [816, 462] on icon at bounding box center [812, 458] width 16 height 16
click at [816, 462] on input "TIFF !" at bounding box center [815, 458] width 12 height 12
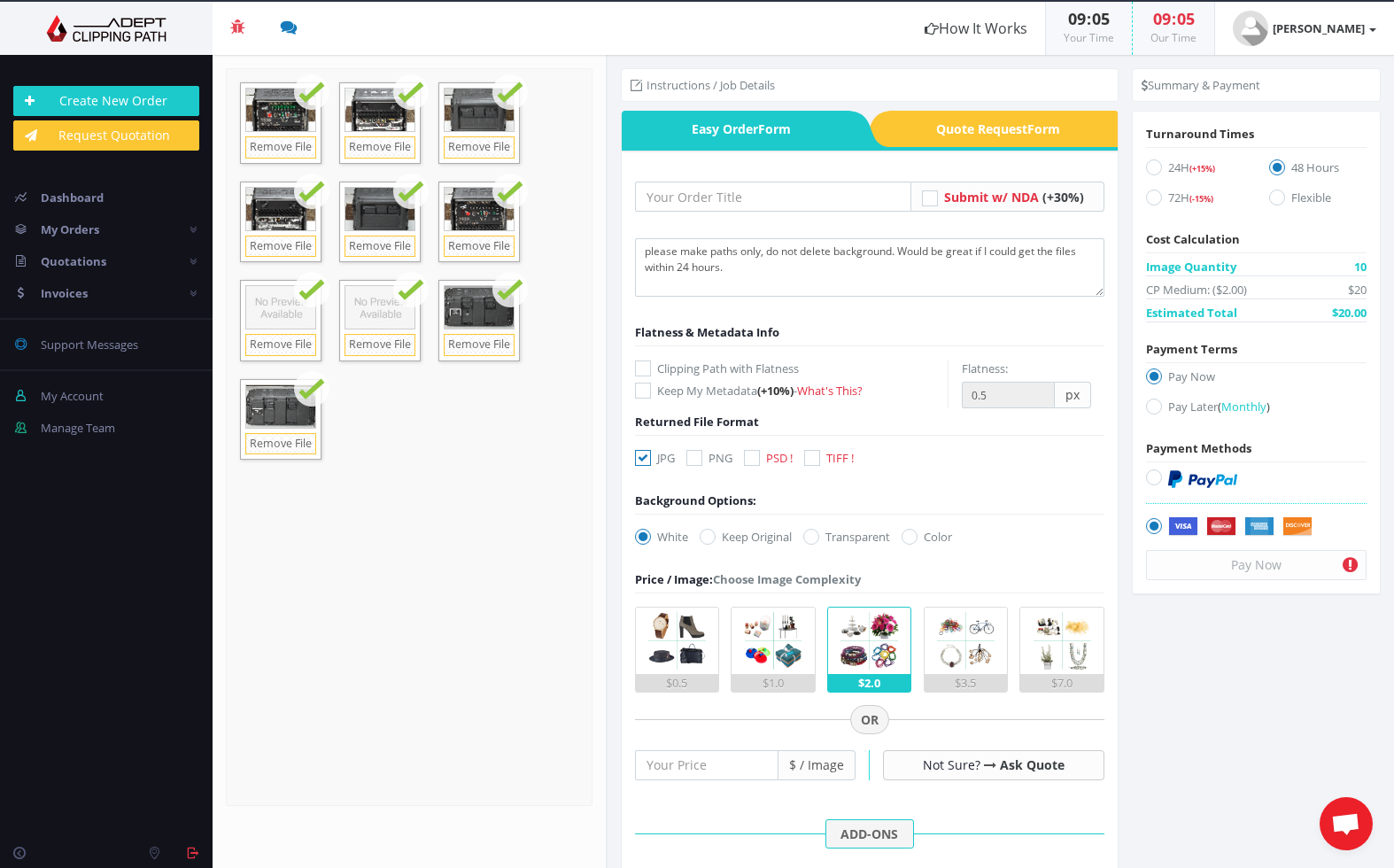
checkbox input "true"
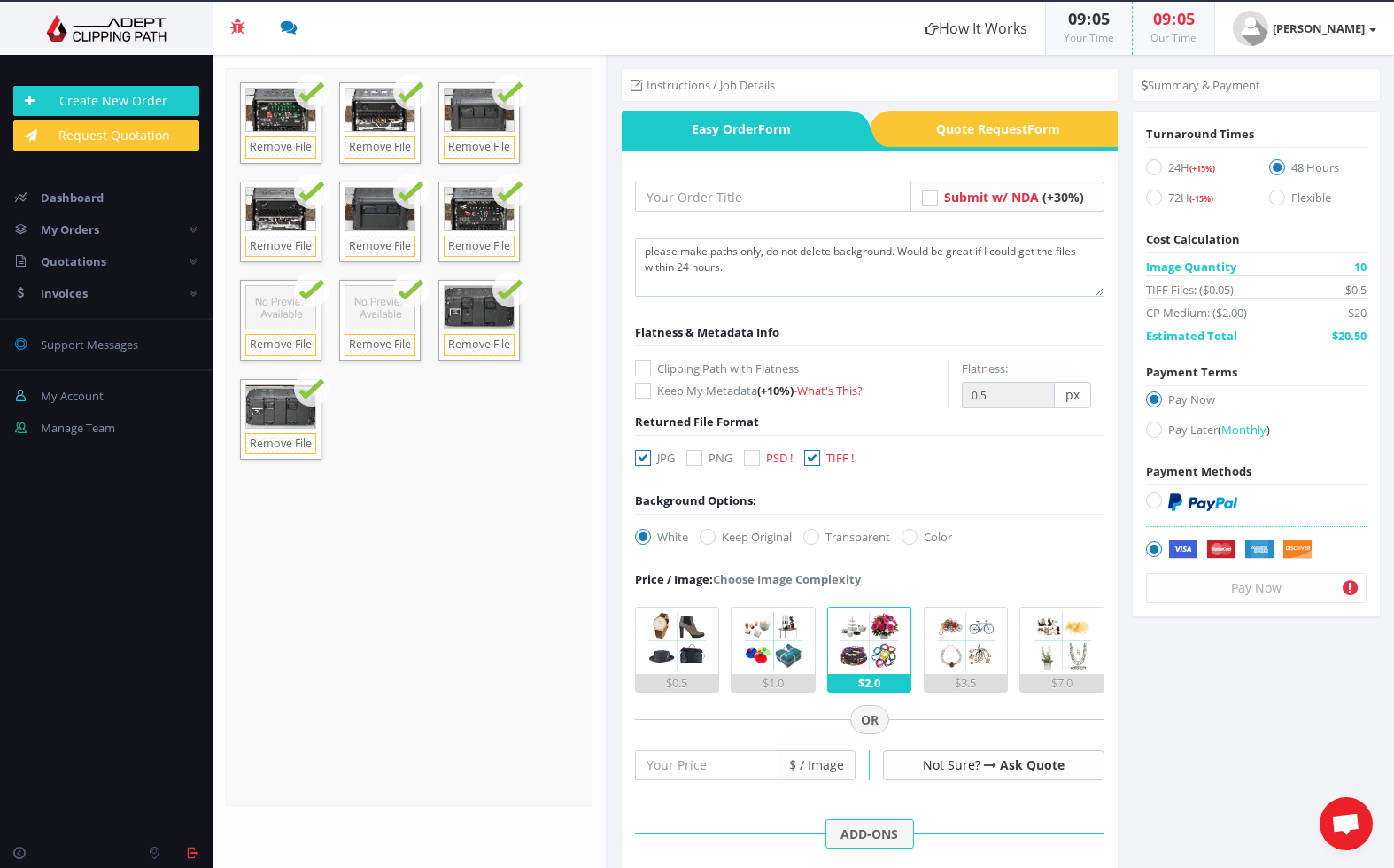
click at [706, 534] on icon at bounding box center [707, 537] width 16 height 16
click at [706, 534] on input "Keep Original" at bounding box center [710, 537] width 12 height 12
radio input "true"
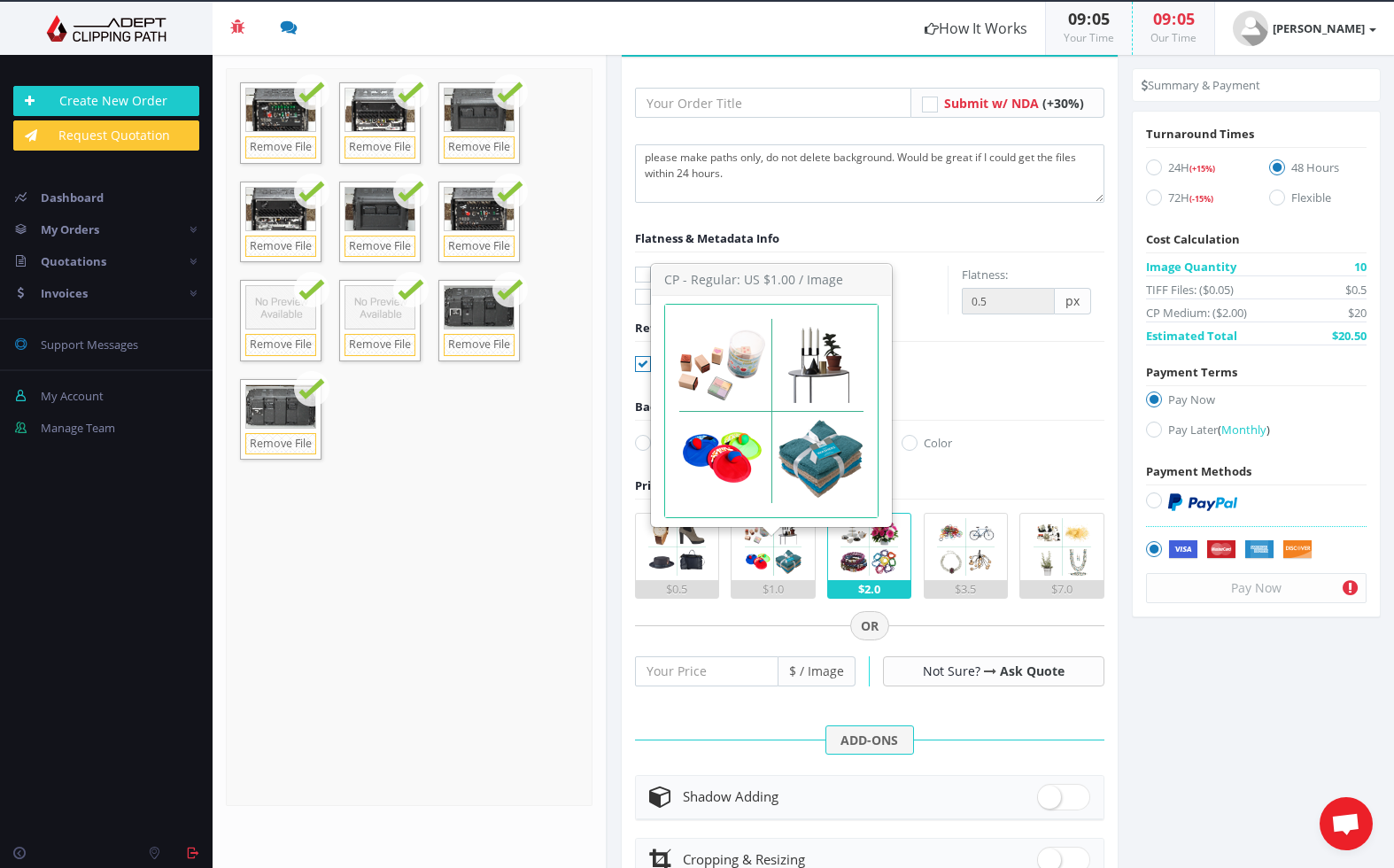
scroll to position [96, 0]
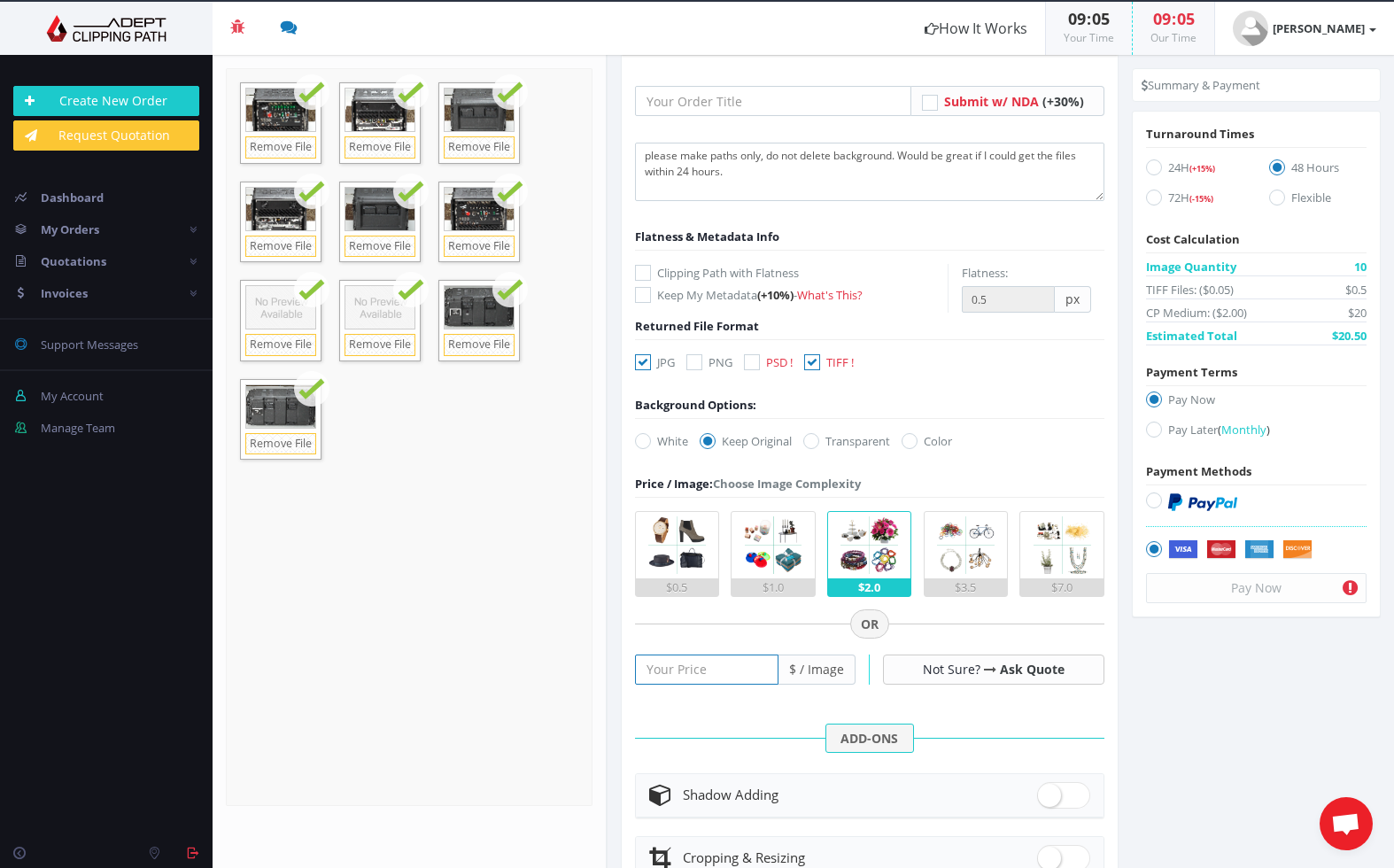
click at [716, 669] on input "number" at bounding box center [706, 670] width 143 height 30
type input "1.50"
click at [1148, 173] on icon at bounding box center [1155, 167] width 16 height 16
click at [1151, 173] on input "24H (+15%)" at bounding box center [1157, 168] width 12 height 12
radio input "true"
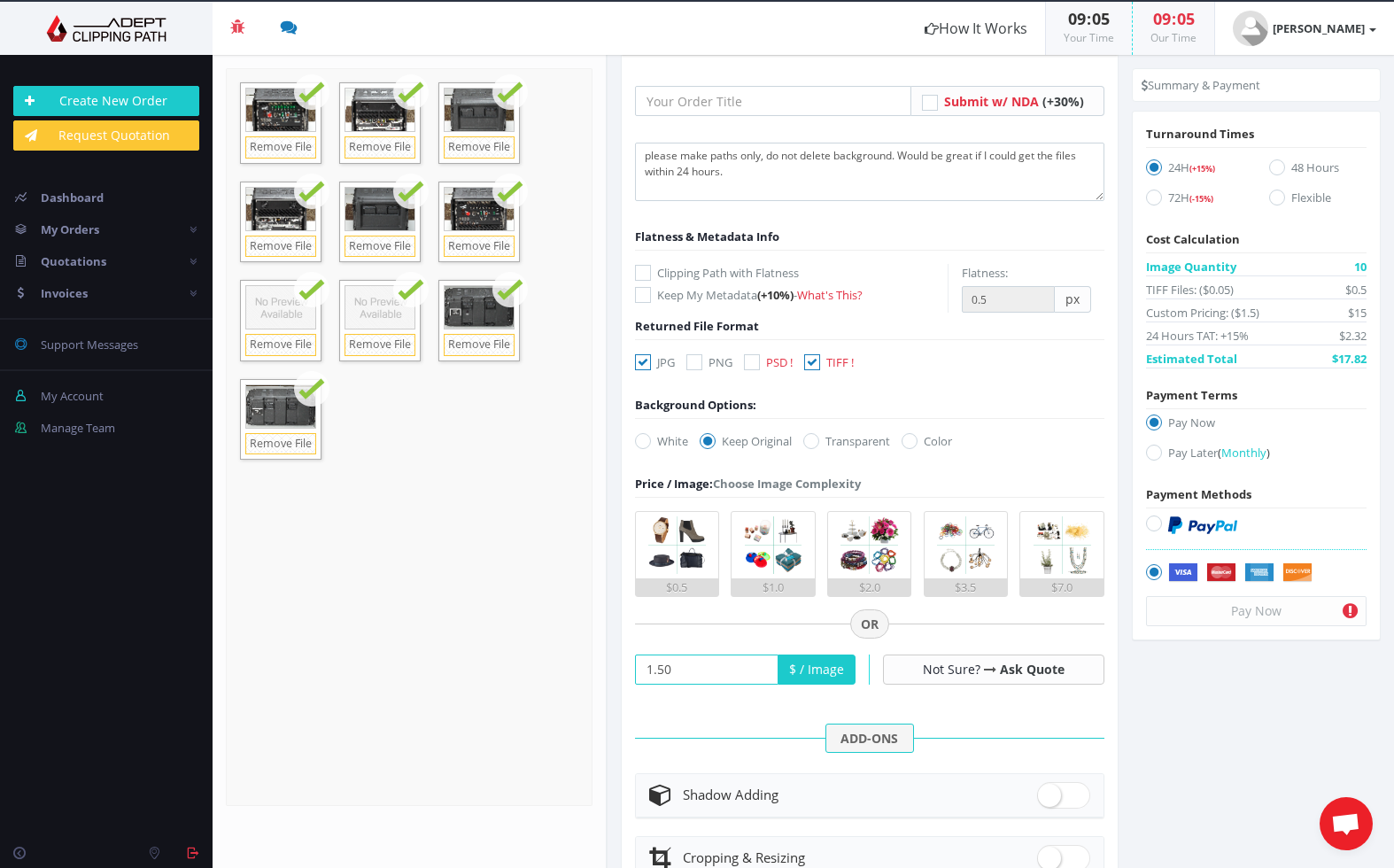
click at [1148, 454] on icon at bounding box center [1155, 452] width 16 height 16
click at [1151, 454] on input "Pay Later ( Monthly )" at bounding box center [1157, 453] width 12 height 12
radio input "true"
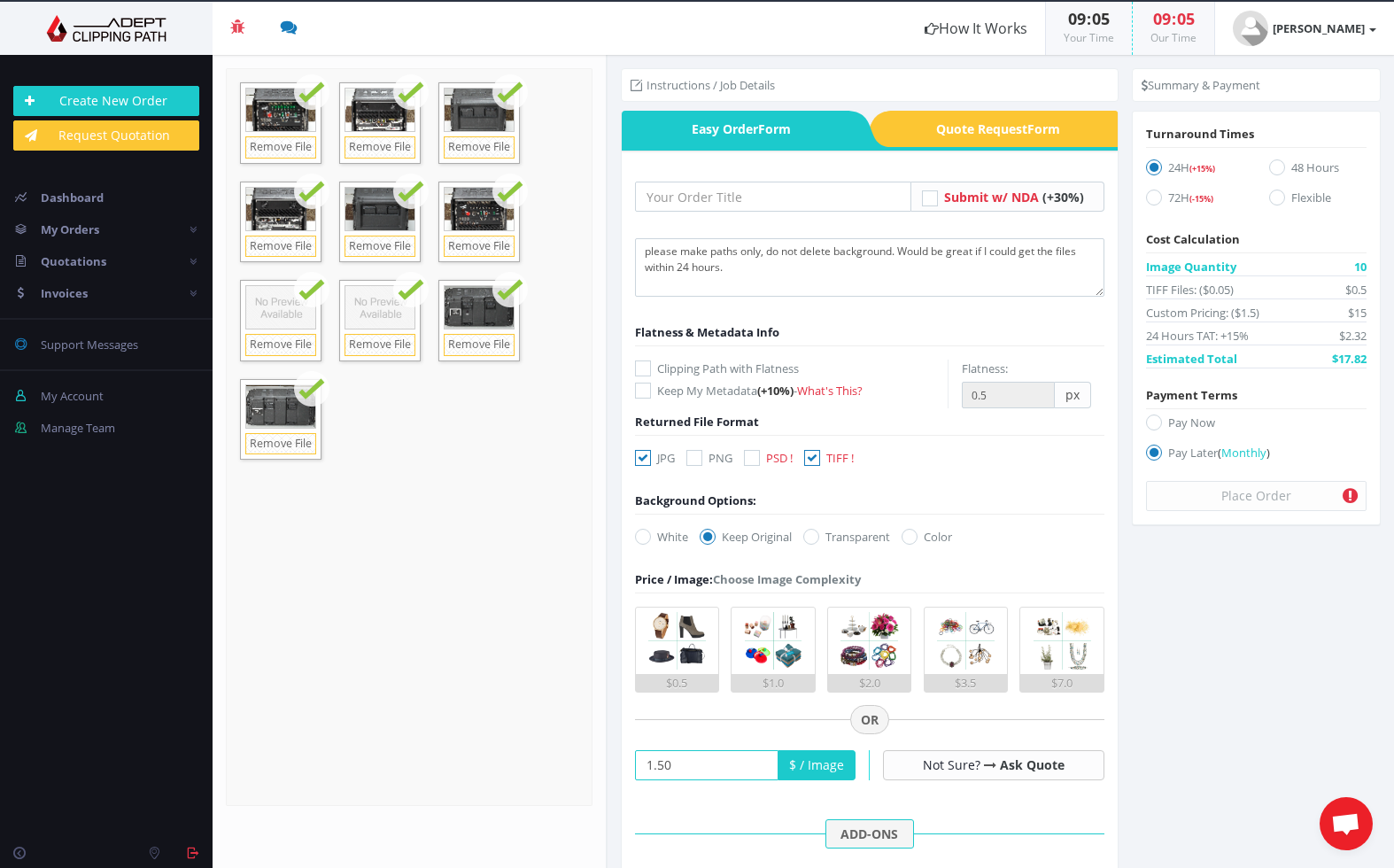
scroll to position [0, 0]
click at [778, 199] on input "text" at bounding box center [772, 196] width 276 height 30
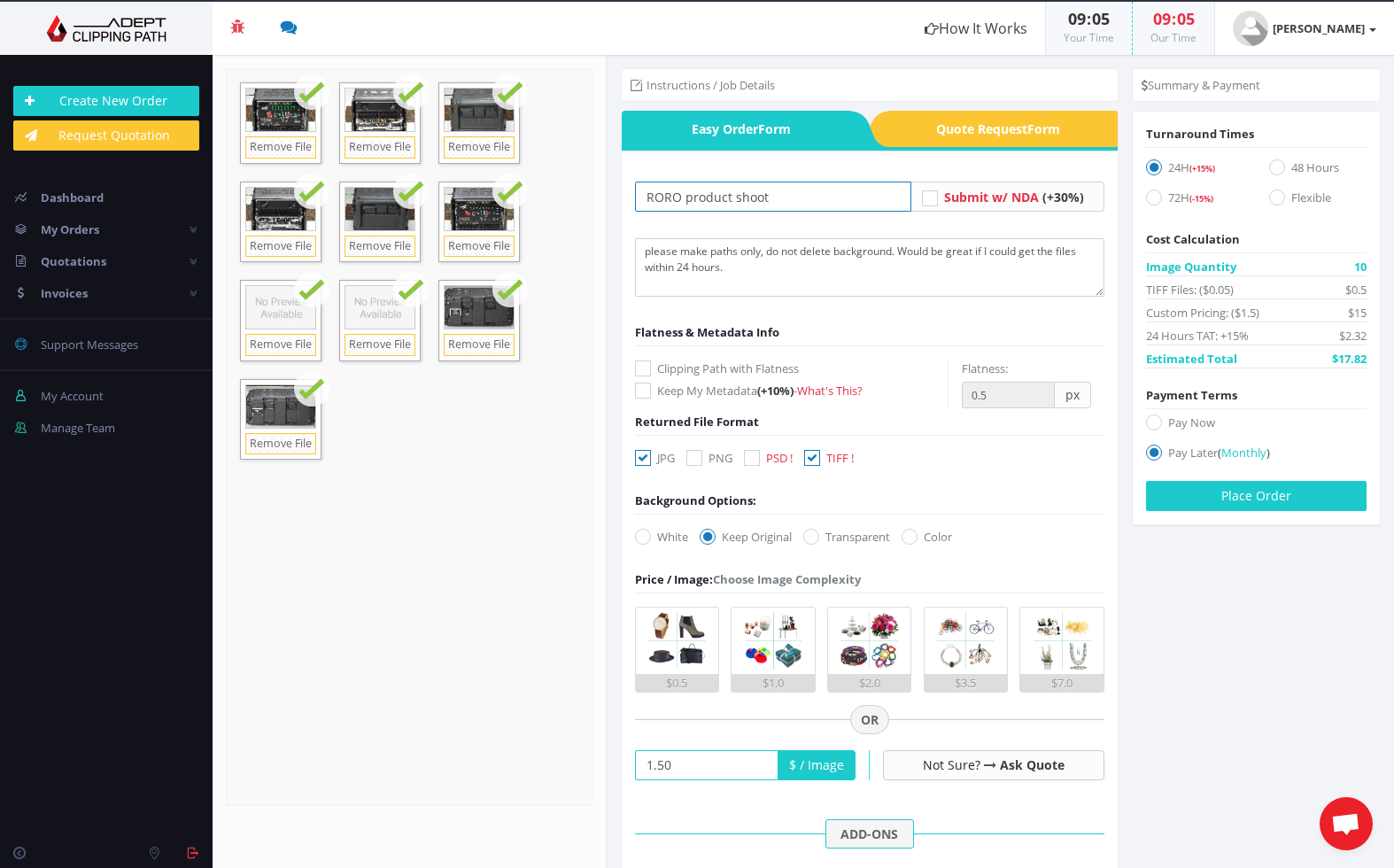
drag, startPoint x: 664, startPoint y: 199, endPoint x: 593, endPoint y: 196, distance: 71.1
click at [593, 196] on section "Upload Completed: 100 % 6.4" at bounding box center [803, 461] width 1182 height 813
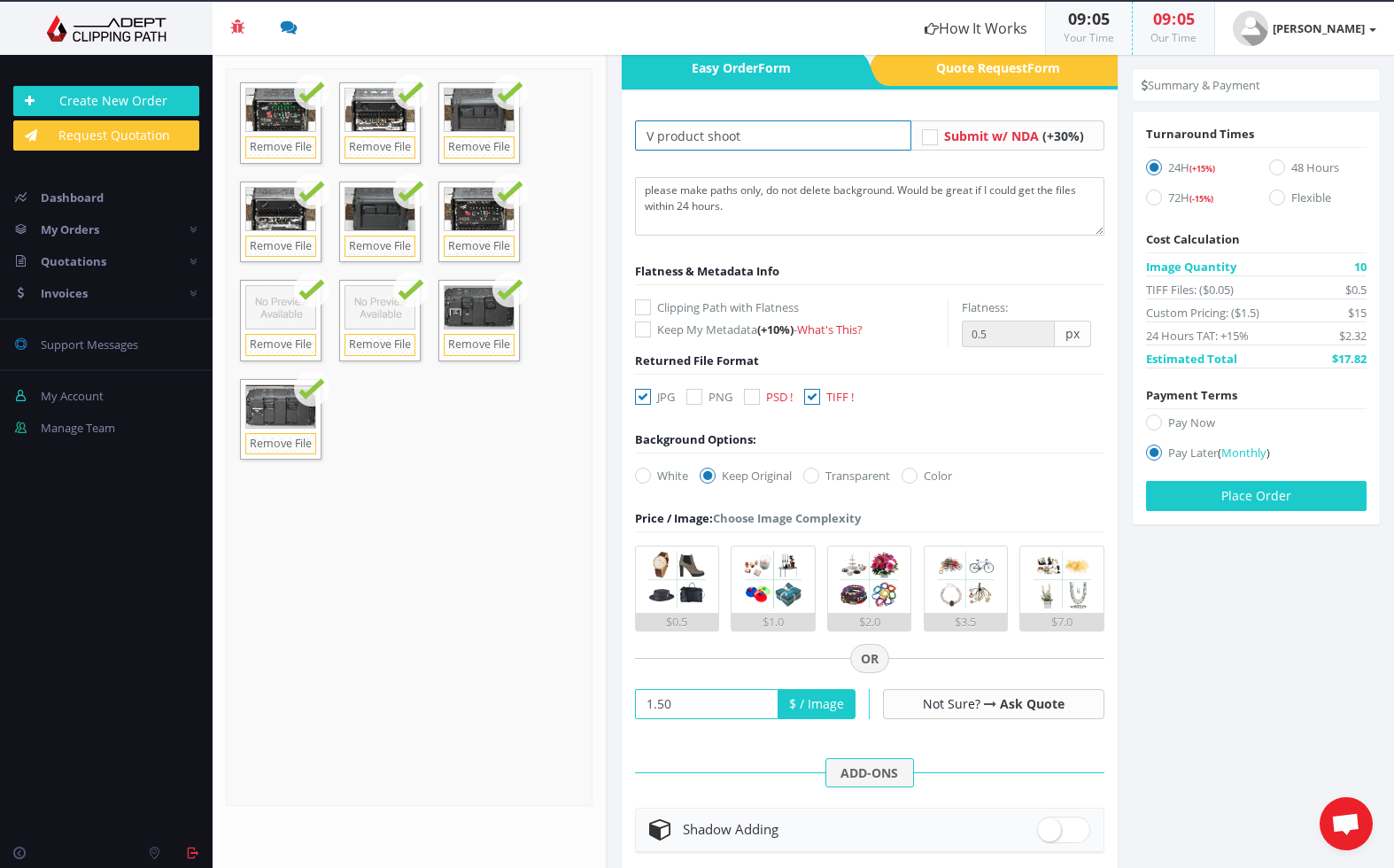
scroll to position [55, 0]
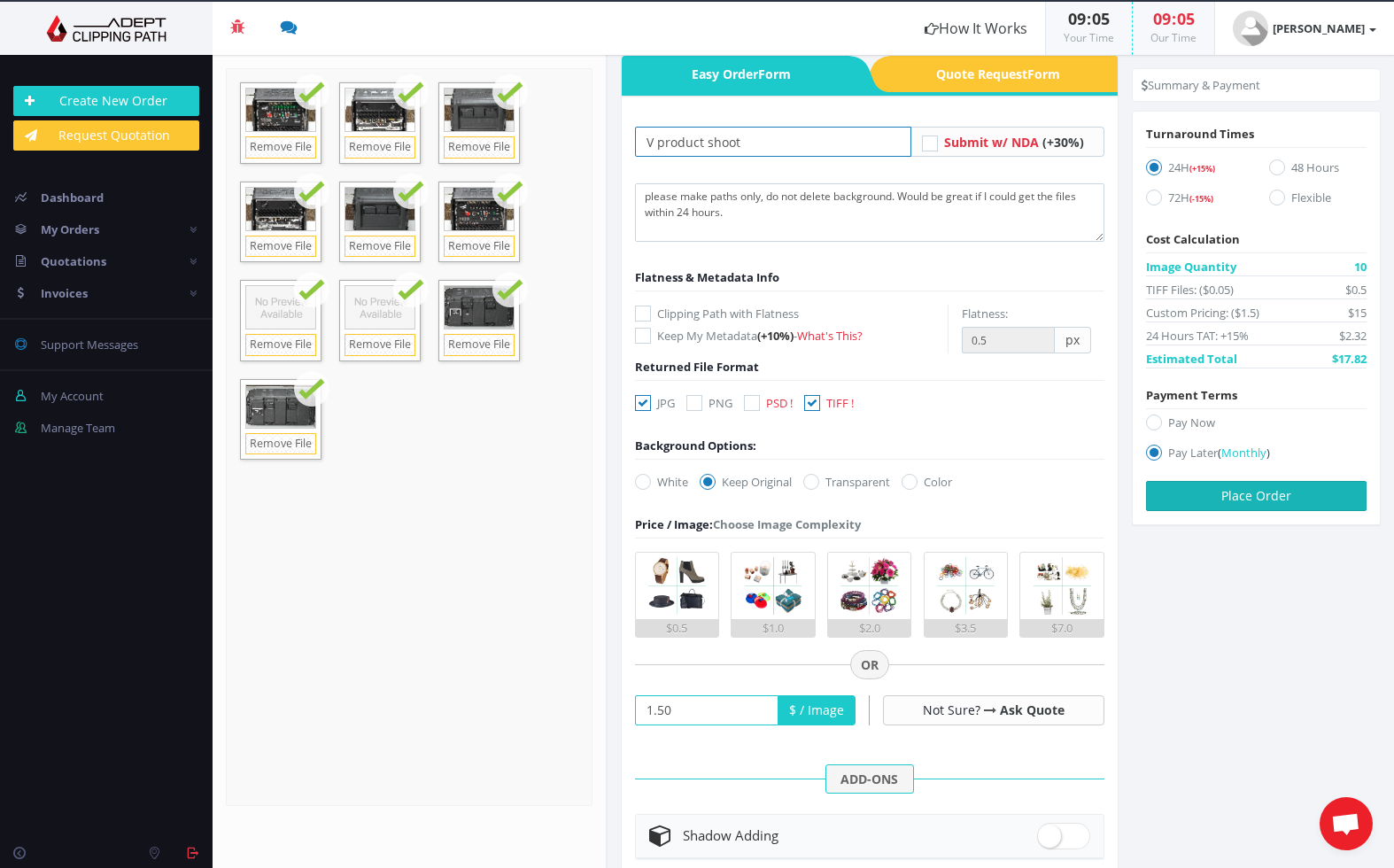
type input "V product shoot"
click at [1255, 499] on button "Place Order" at bounding box center [1256, 496] width 220 height 30
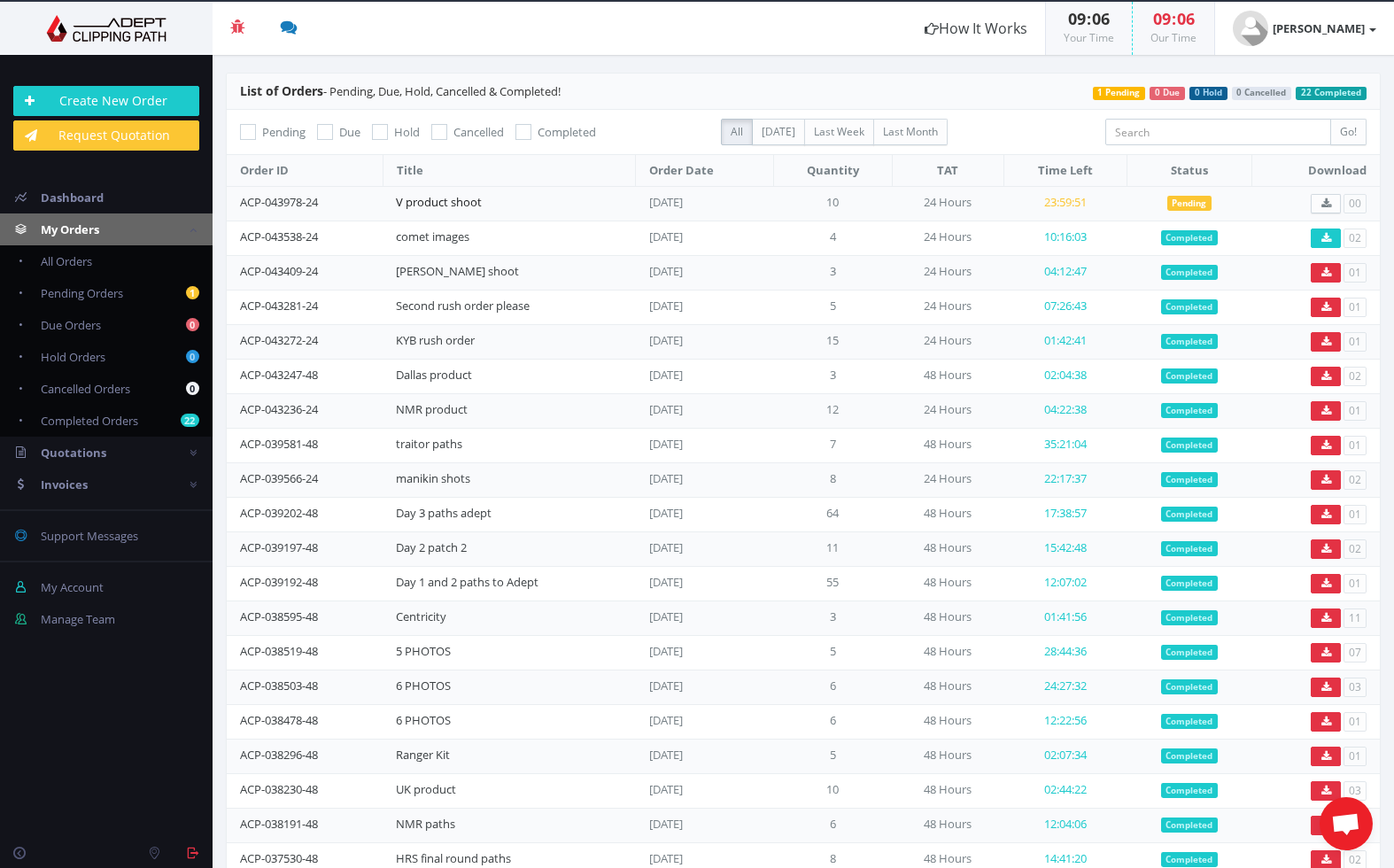
click at [447, 206] on link "V product shoot" at bounding box center [438, 202] width 86 height 16
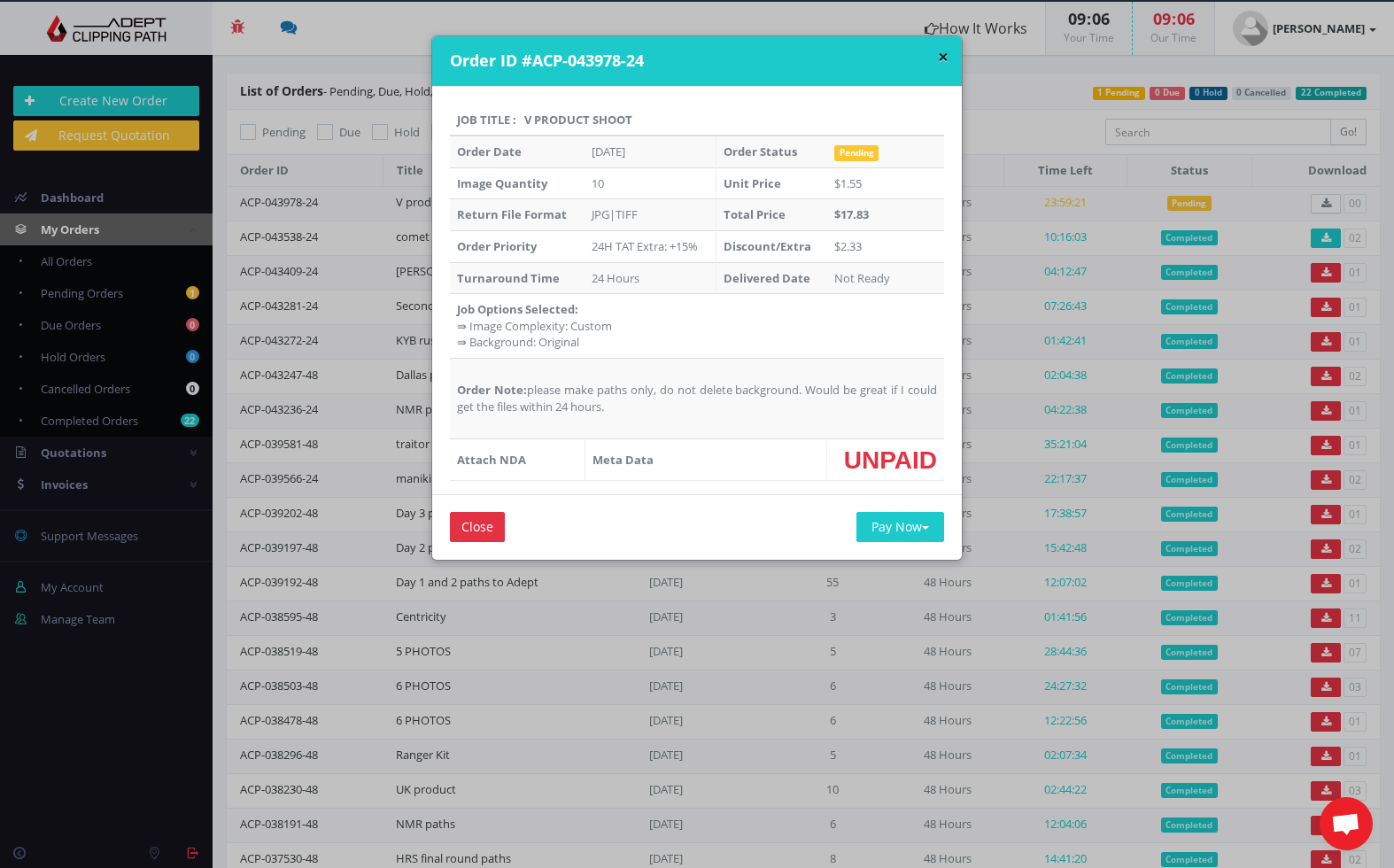
click at [944, 53] on button "×" at bounding box center [944, 57] width 11 height 19
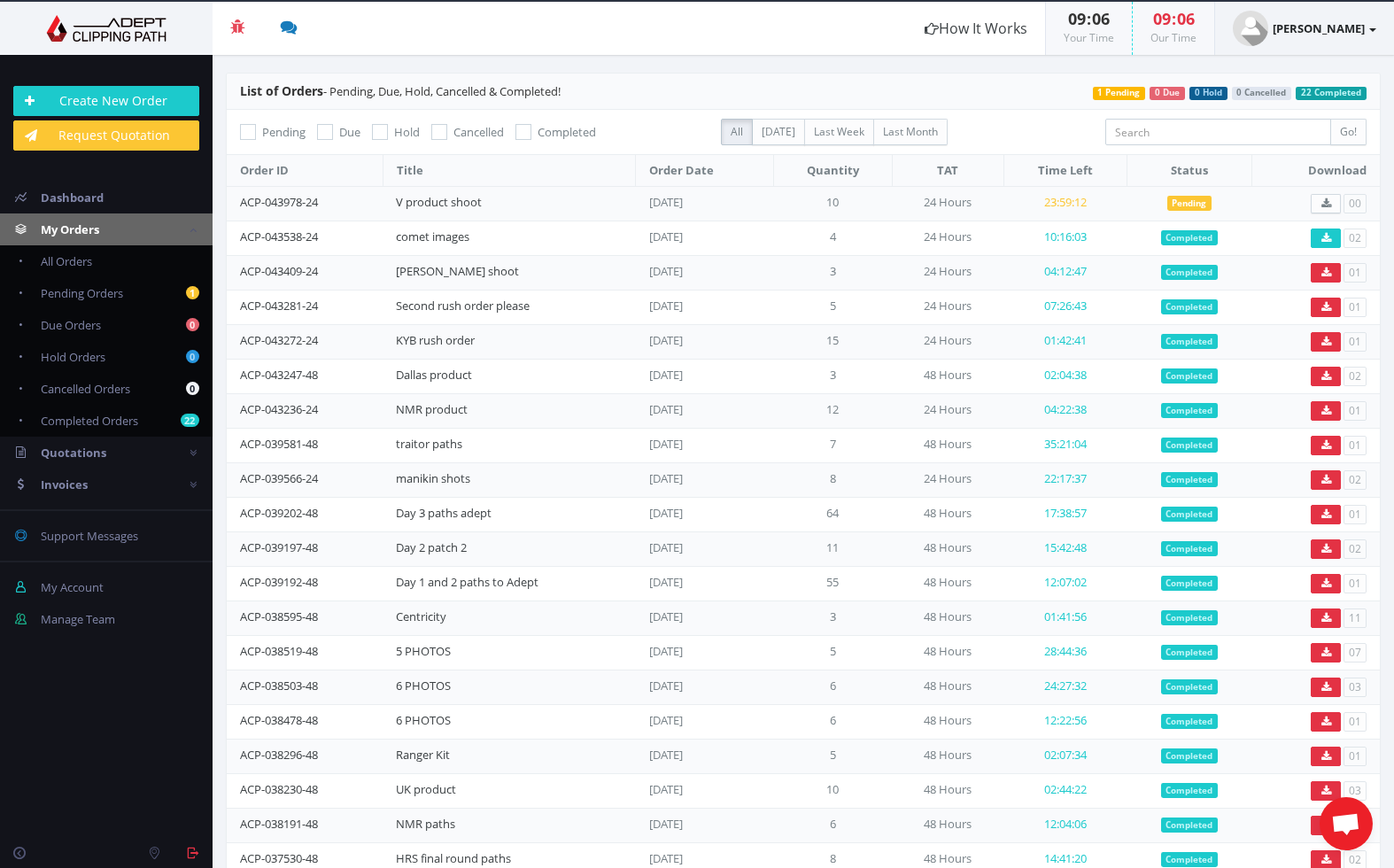
click at [1304, 35] on strong "[PERSON_NAME]" at bounding box center [1319, 28] width 92 height 16
